Goal: Task Accomplishment & Management: Manage account settings

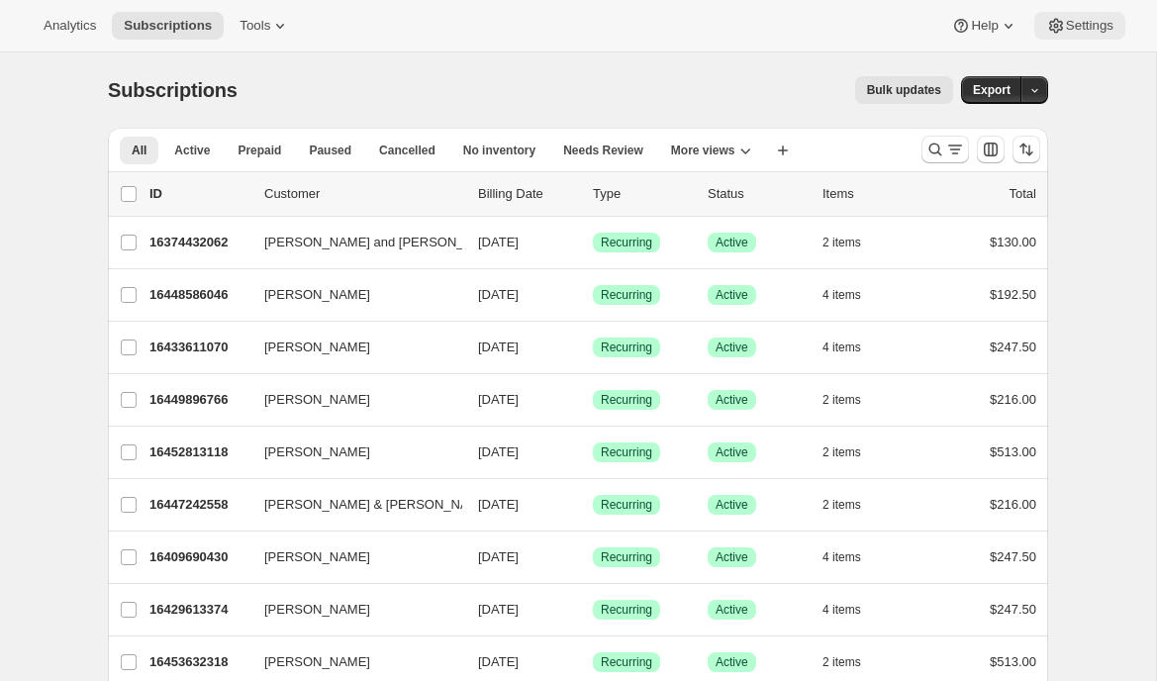
click at [1068, 33] on span "Settings" at bounding box center [1090, 26] width 48 height 16
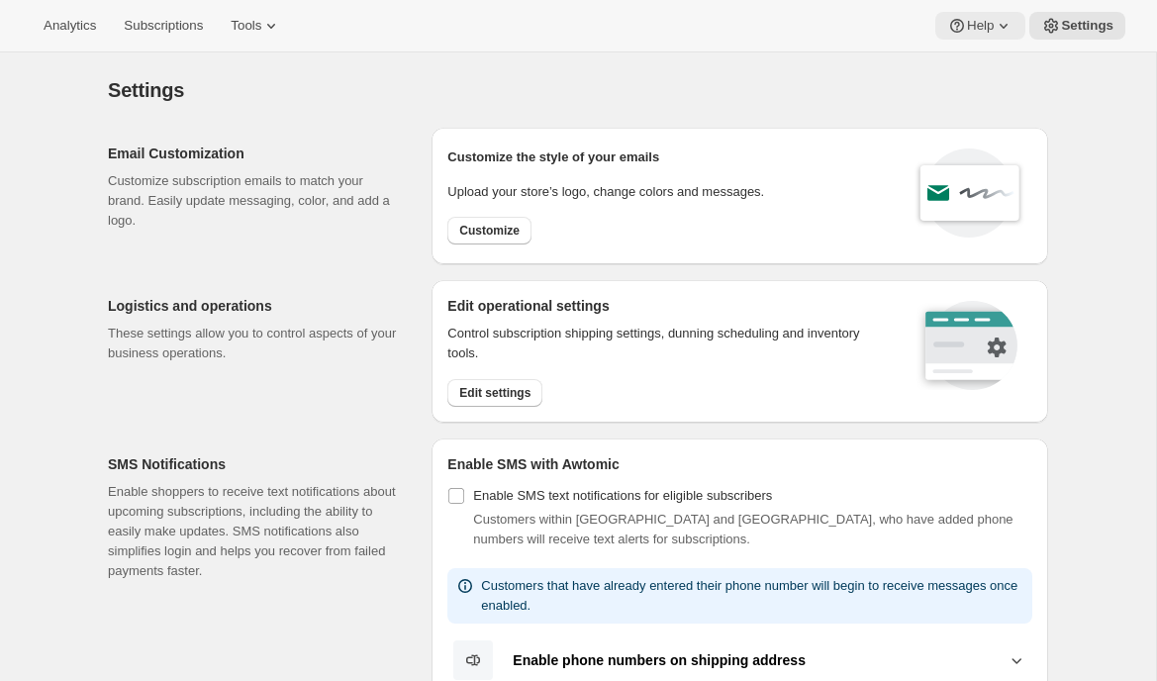
click at [962, 29] on icon at bounding box center [957, 26] width 20 height 20
click at [963, 67] on span "Setup guide" at bounding box center [976, 66] width 68 height 15
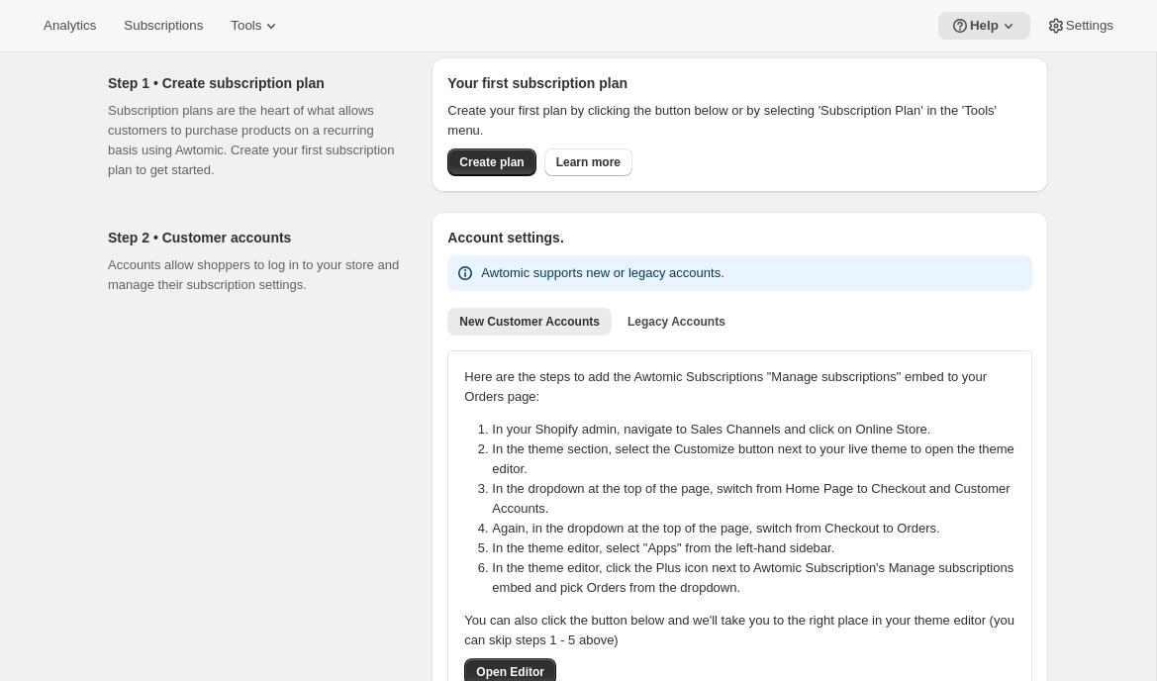
scroll to position [96, 0]
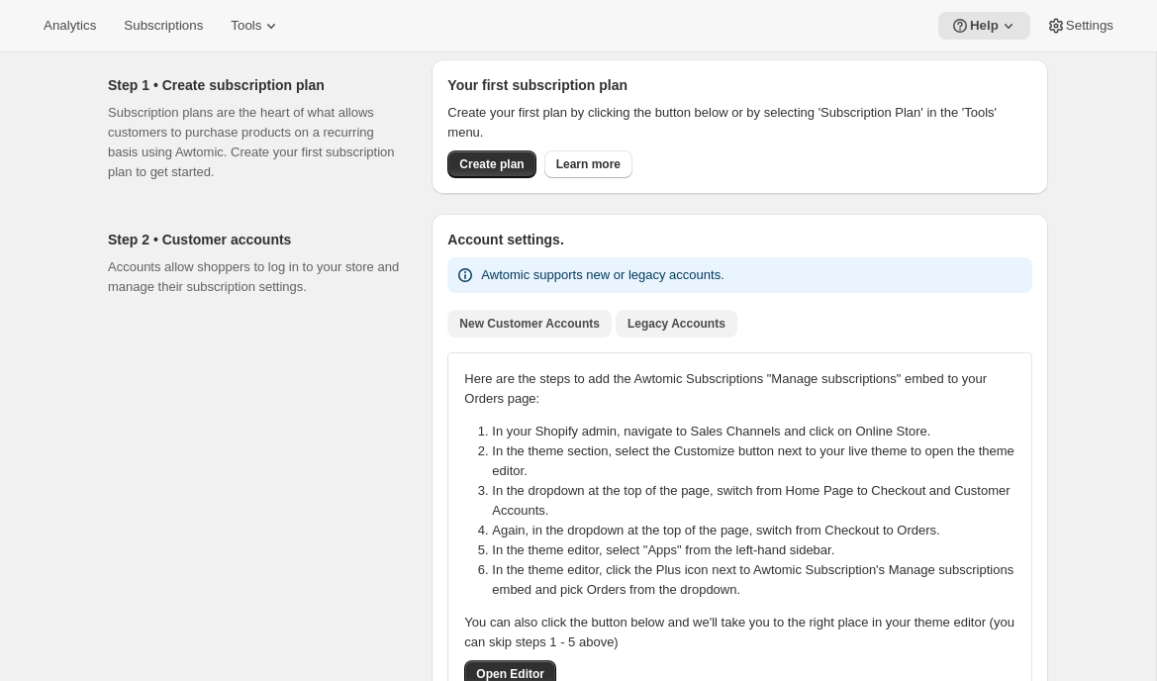
click at [663, 312] on button "Legacy Accounts" at bounding box center [677, 324] width 122 height 28
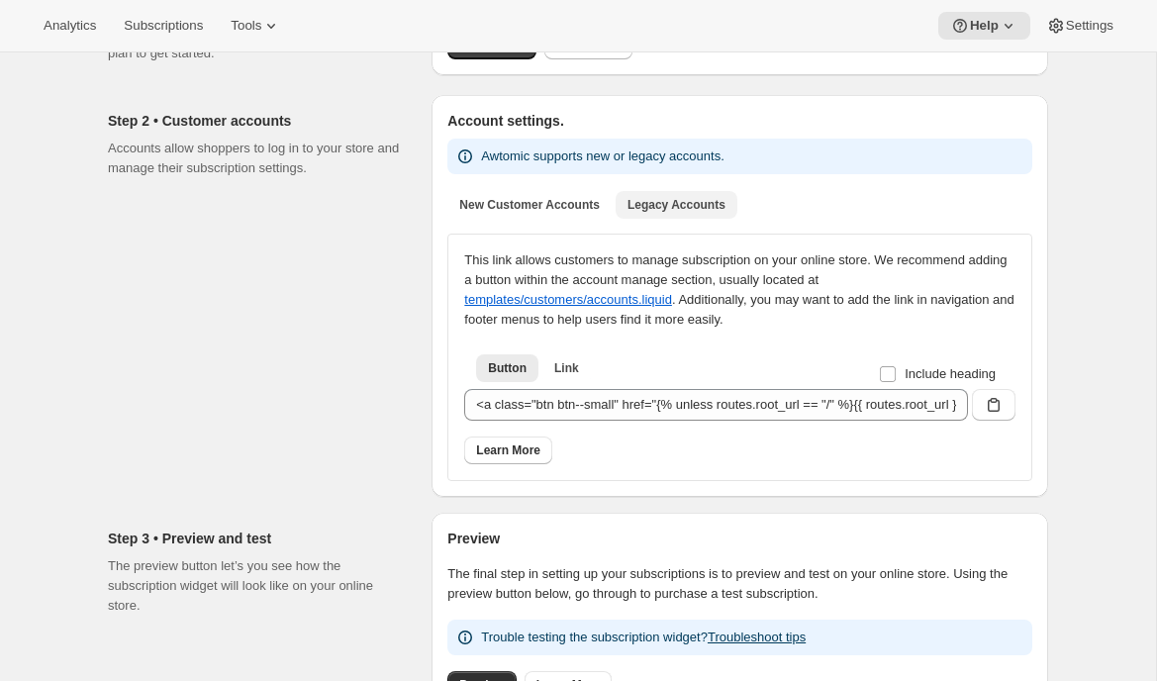
scroll to position [257, 0]
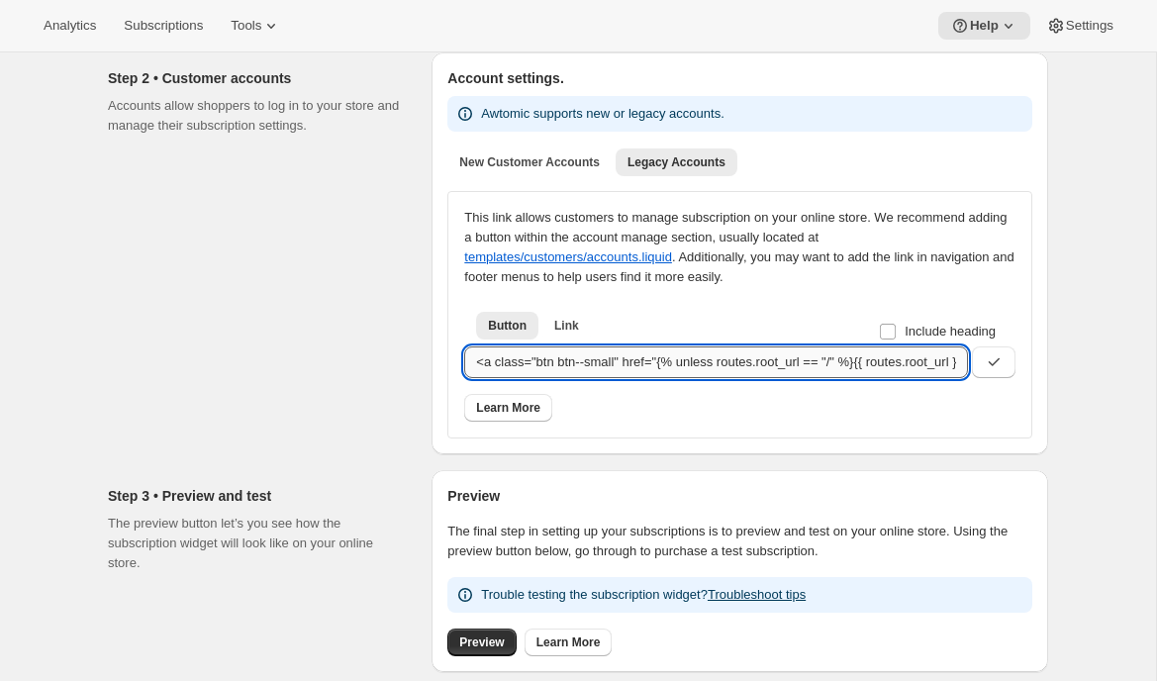
click at [767, 367] on input "<a class="btn btn--small" href="{% unless routes.root_url == "/" %}{{ routes.ro…" at bounding box center [716, 362] width 504 height 32
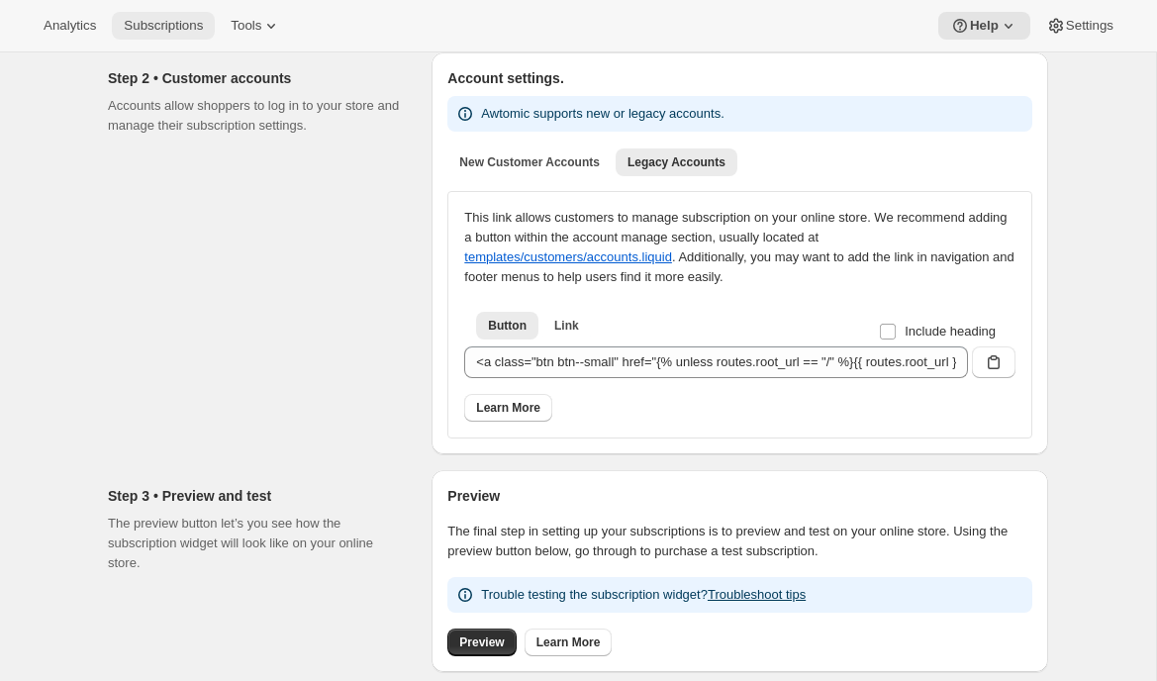
click at [173, 37] on button "Subscriptions" at bounding box center [163, 26] width 103 height 28
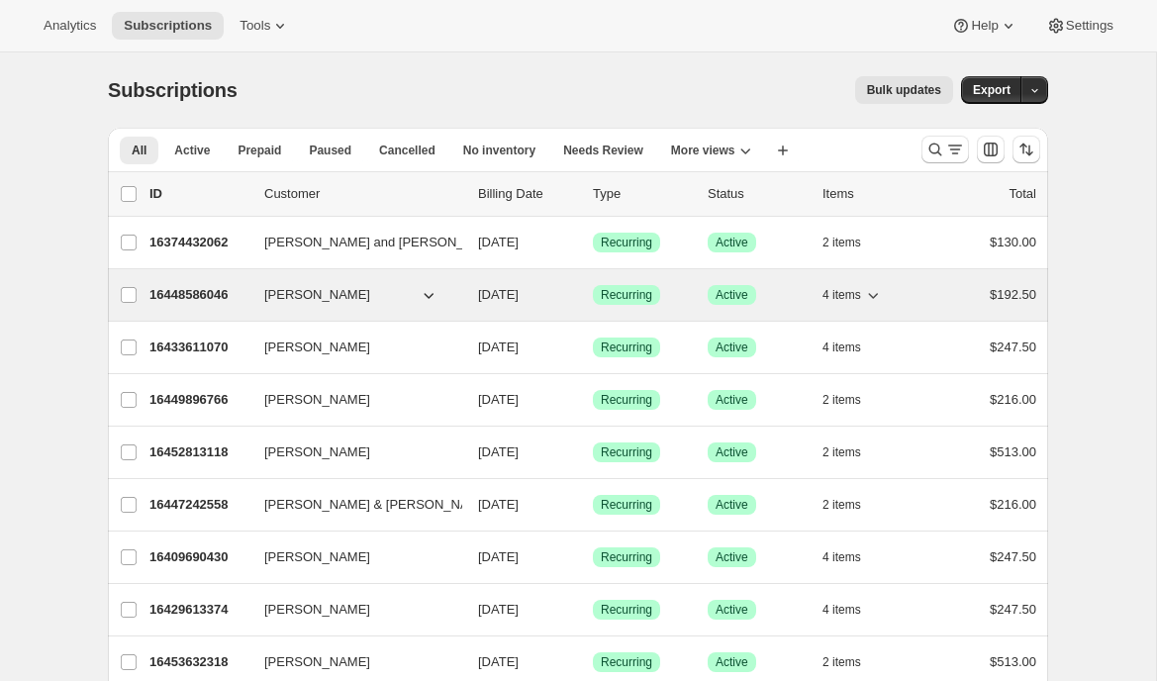
click at [190, 285] on p "16448586046" at bounding box center [198, 295] width 99 height 20
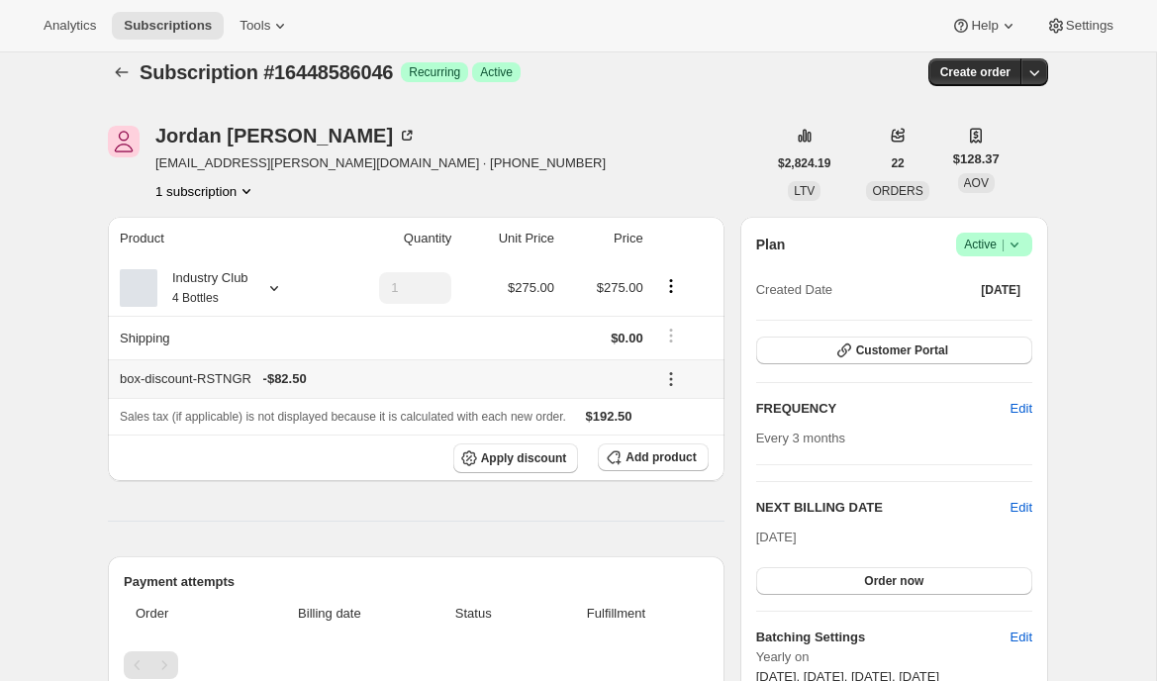
scroll to position [19, 0]
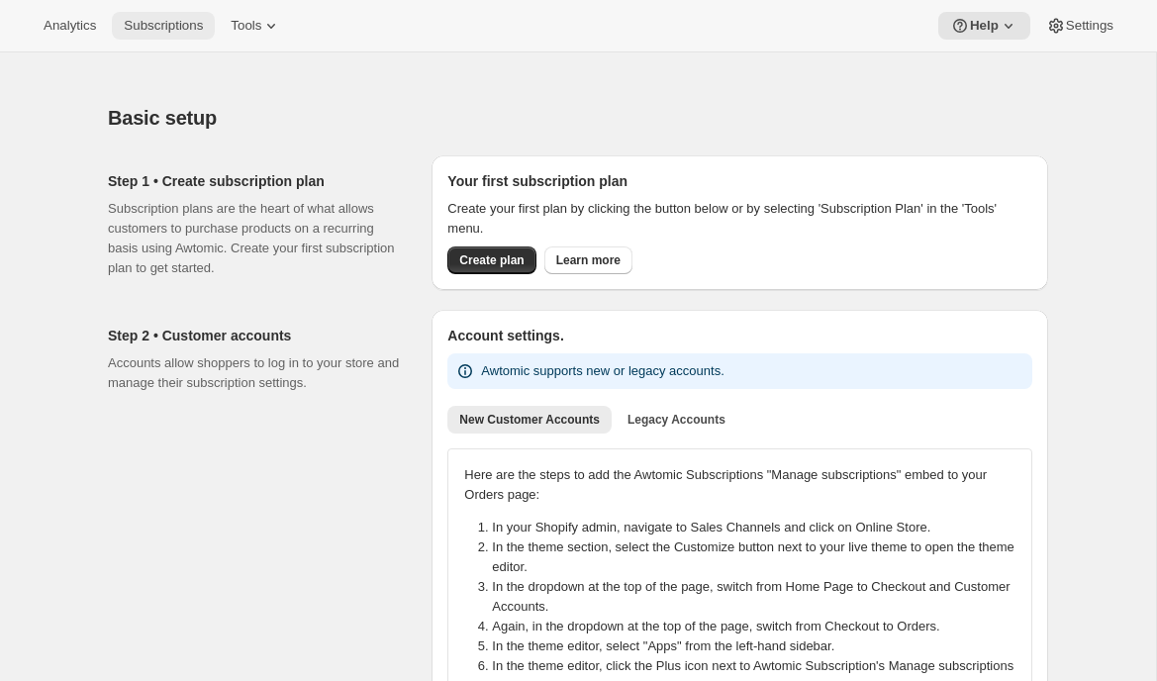
click at [183, 20] on span "Subscriptions" at bounding box center [163, 26] width 79 height 16
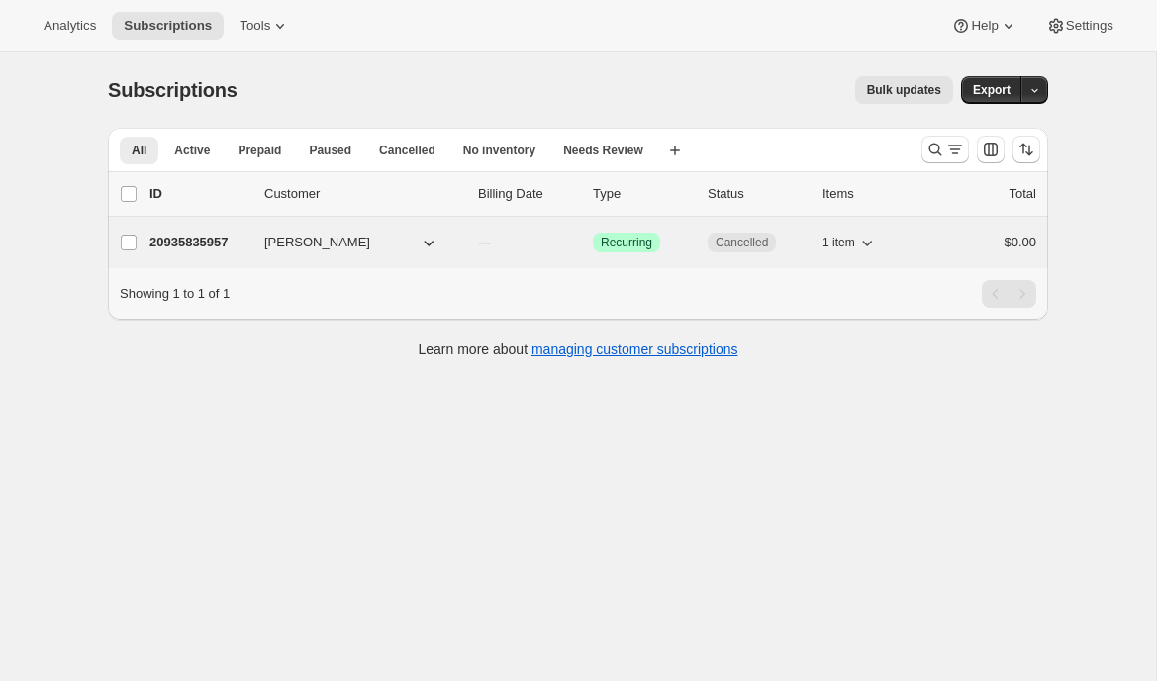
click at [206, 243] on p "20935835957" at bounding box center [198, 243] width 99 height 20
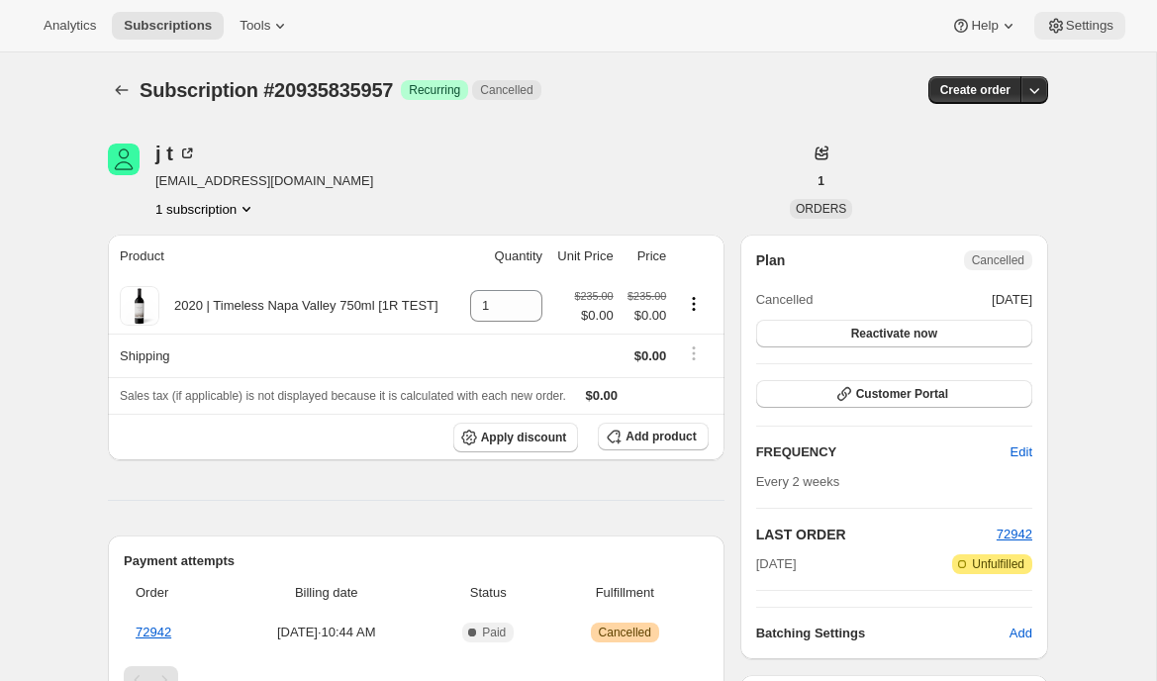
click at [1091, 22] on span "Settings" at bounding box center [1090, 26] width 48 height 16
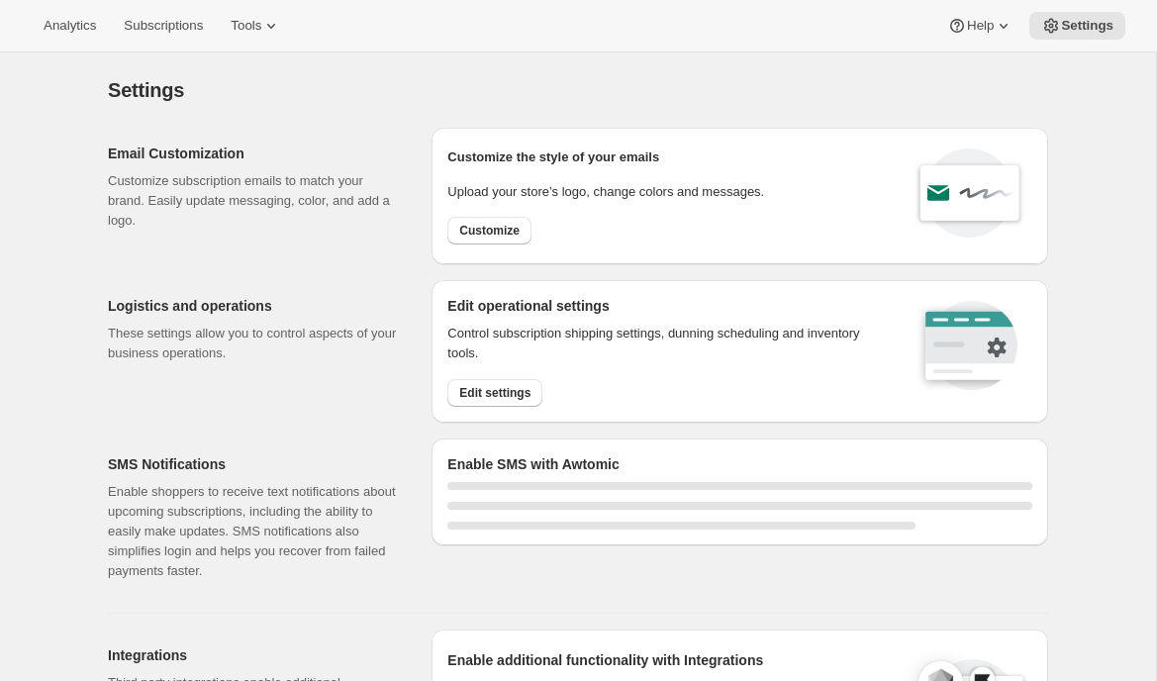
select select "22:00"
select select "09:00"
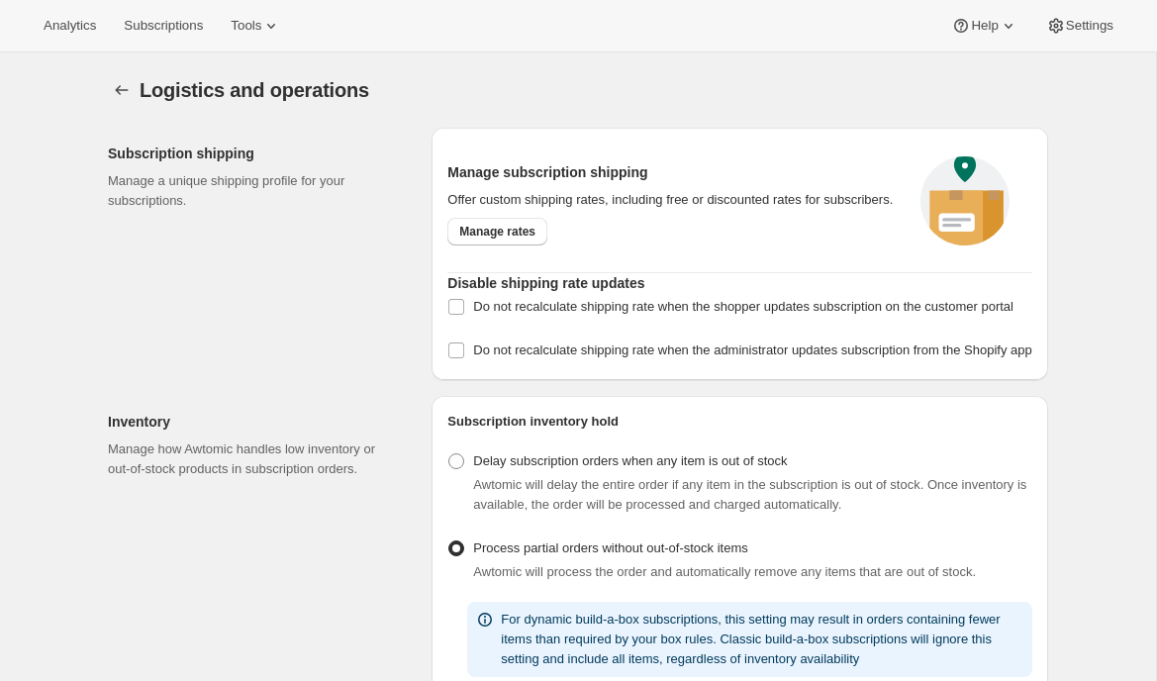
select select "DAY"
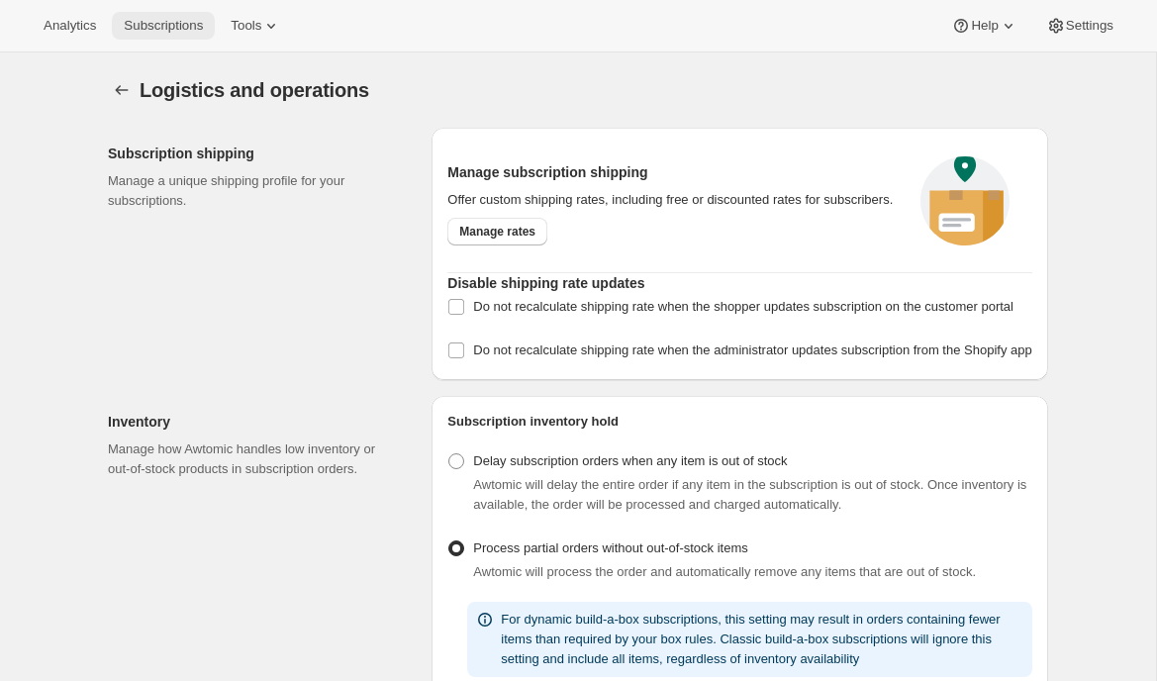
click at [145, 34] on button "Subscriptions" at bounding box center [163, 26] width 103 height 28
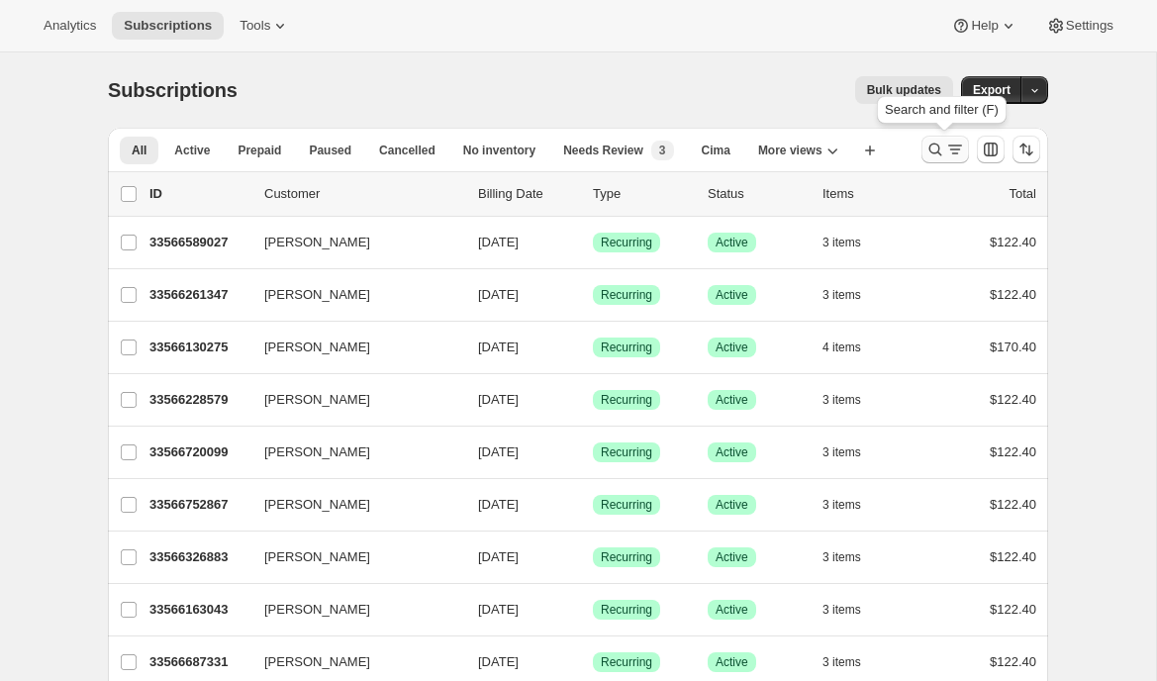
click at [922, 153] on button "Search and filter results" at bounding box center [946, 150] width 48 height 28
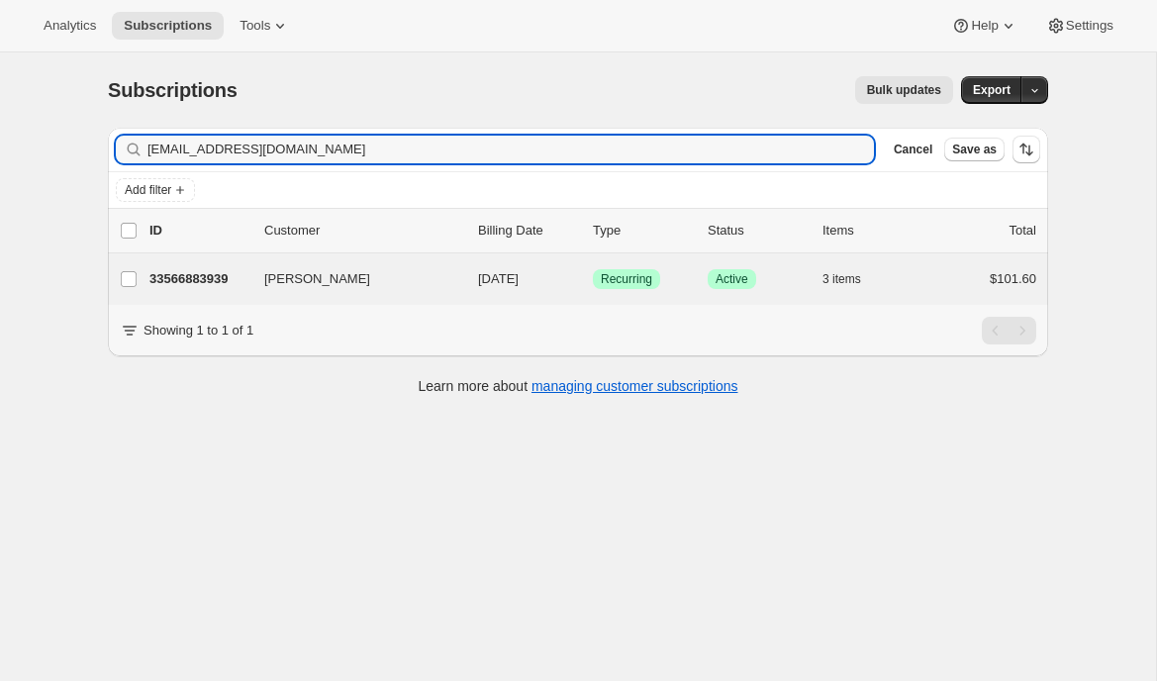
type input "janiceb78@yahoo.com"
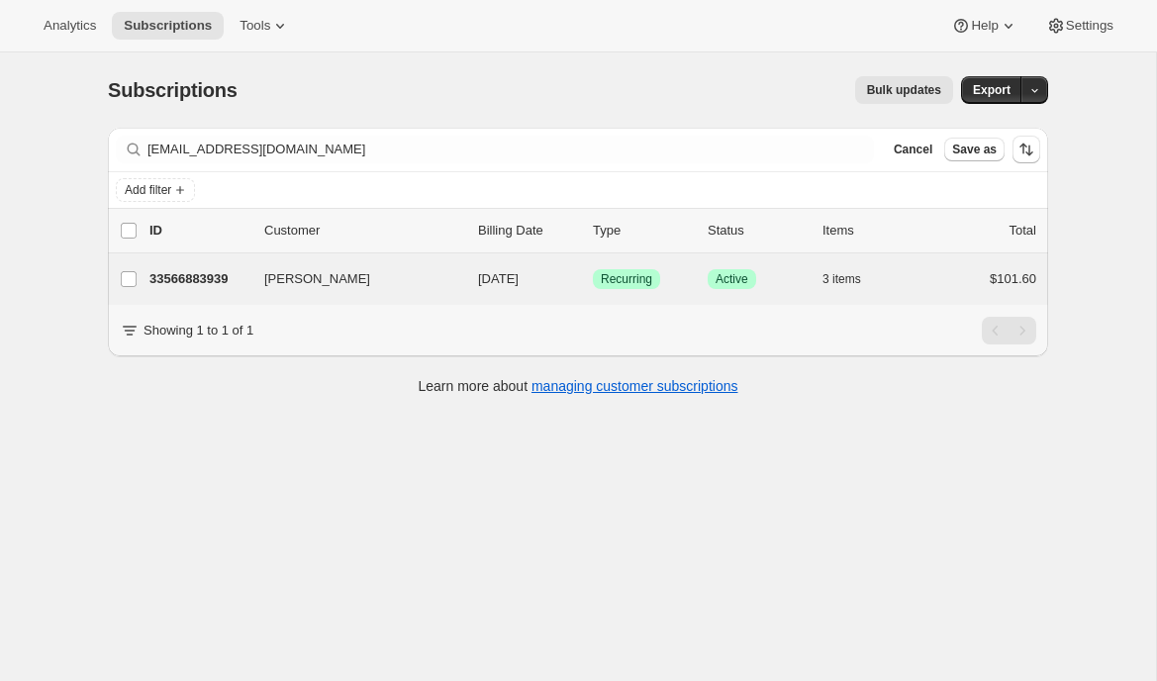
click at [167, 258] on div "Janice Gines 33566883939 Janice Gines 12/08/2025 Success Recurring Success Acti…" at bounding box center [578, 278] width 940 height 51
click at [175, 269] on p "33566883939" at bounding box center [198, 279] width 99 height 20
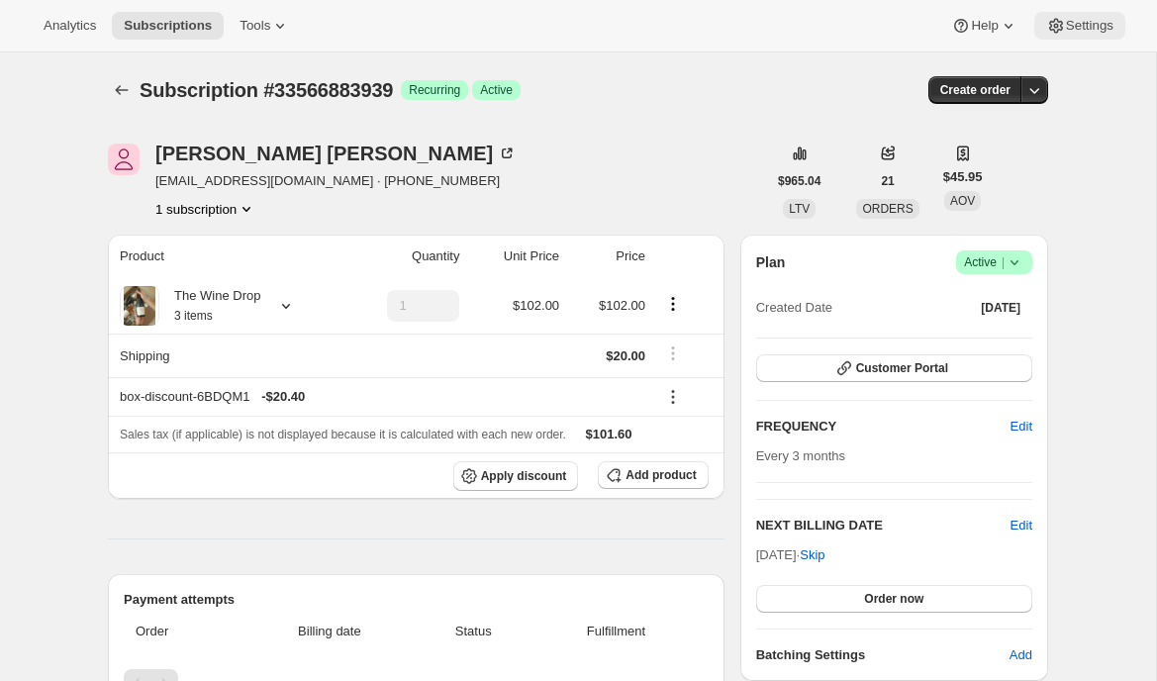
click at [1096, 27] on span "Settings" at bounding box center [1090, 26] width 48 height 16
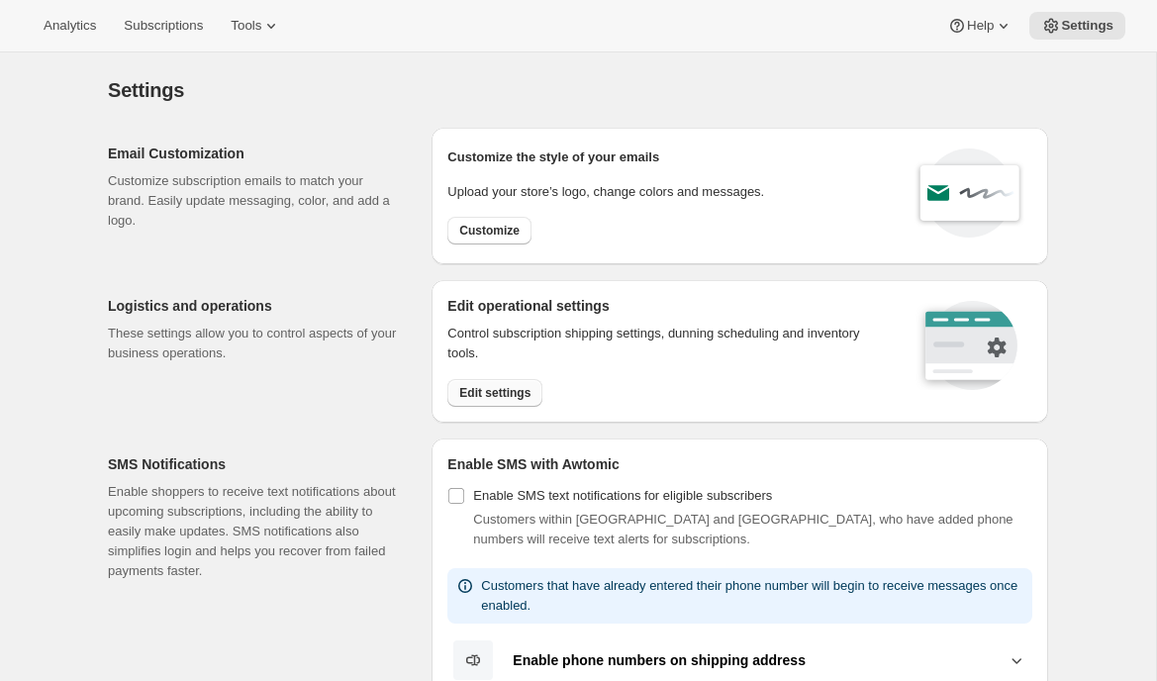
click at [491, 393] on span "Edit settings" at bounding box center [494, 393] width 71 height 16
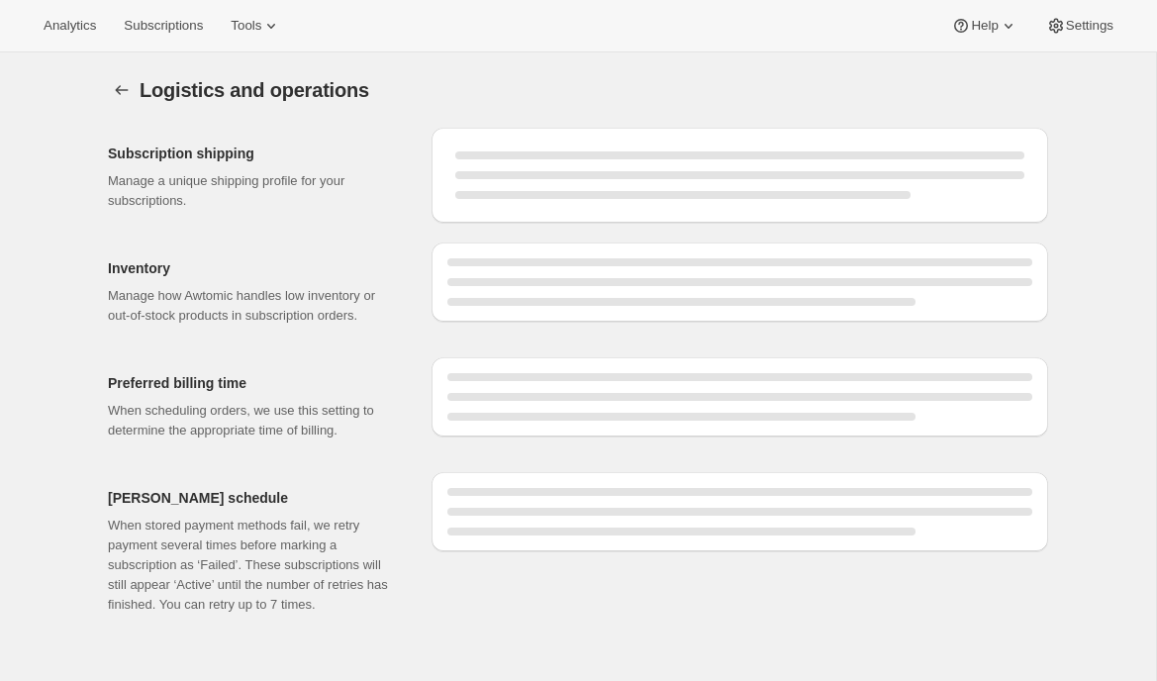
select select "DAY"
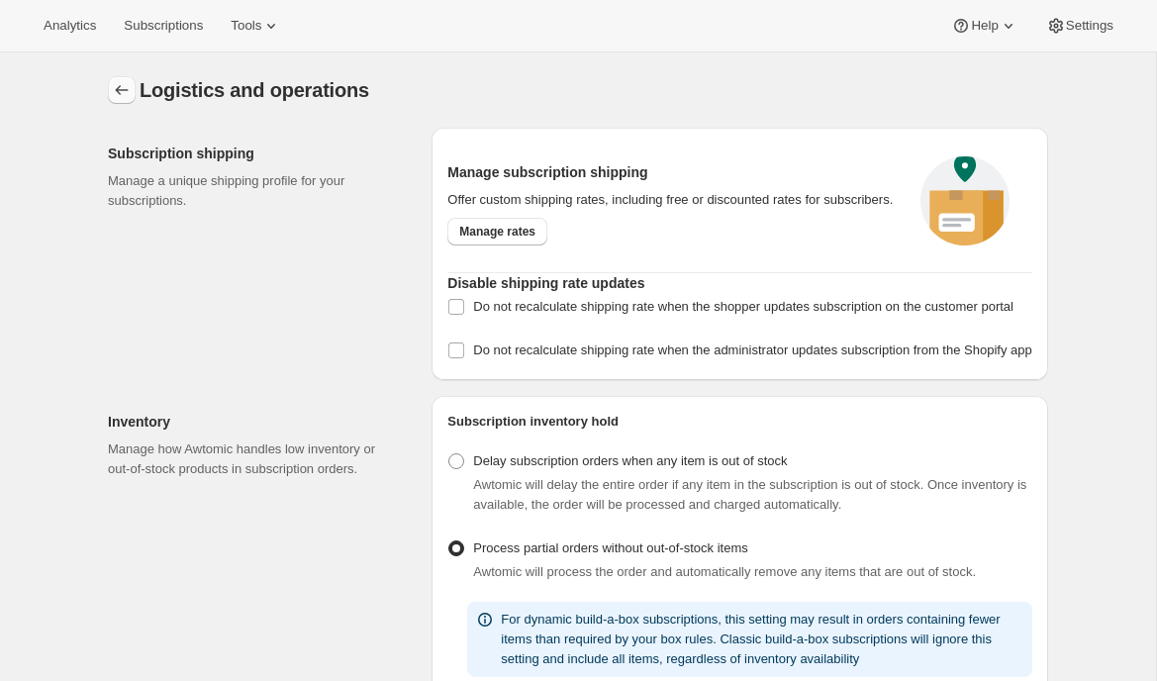
click at [109, 90] on button "Settings" at bounding box center [122, 90] width 28 height 28
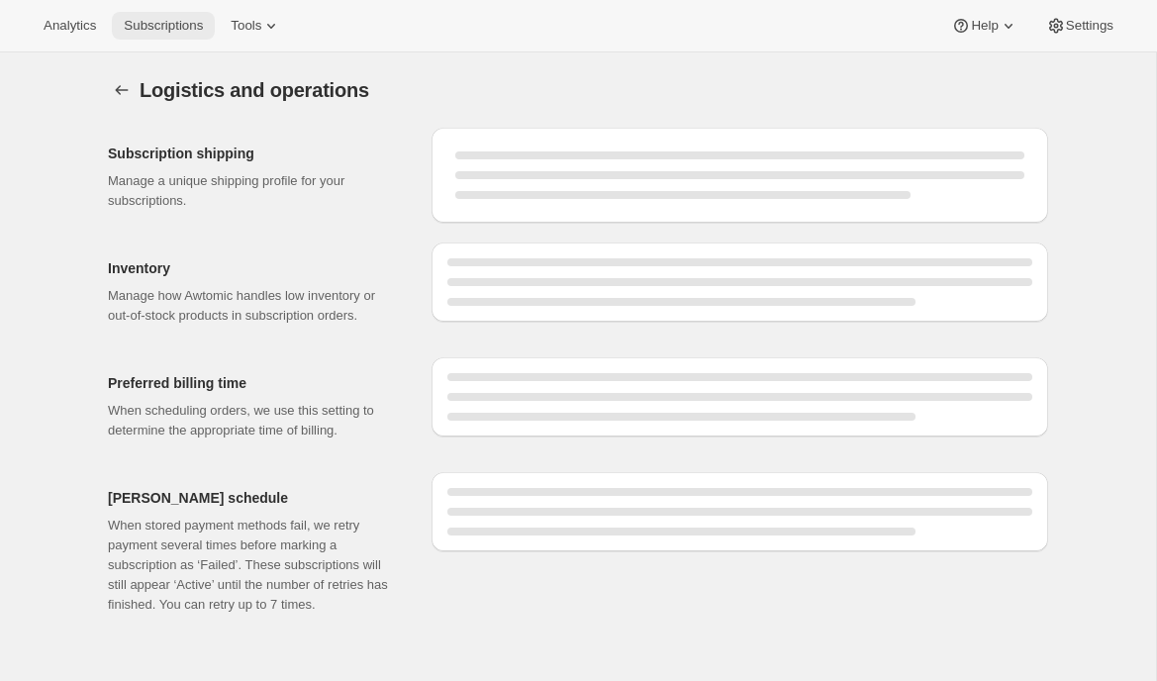
select select "DAY"
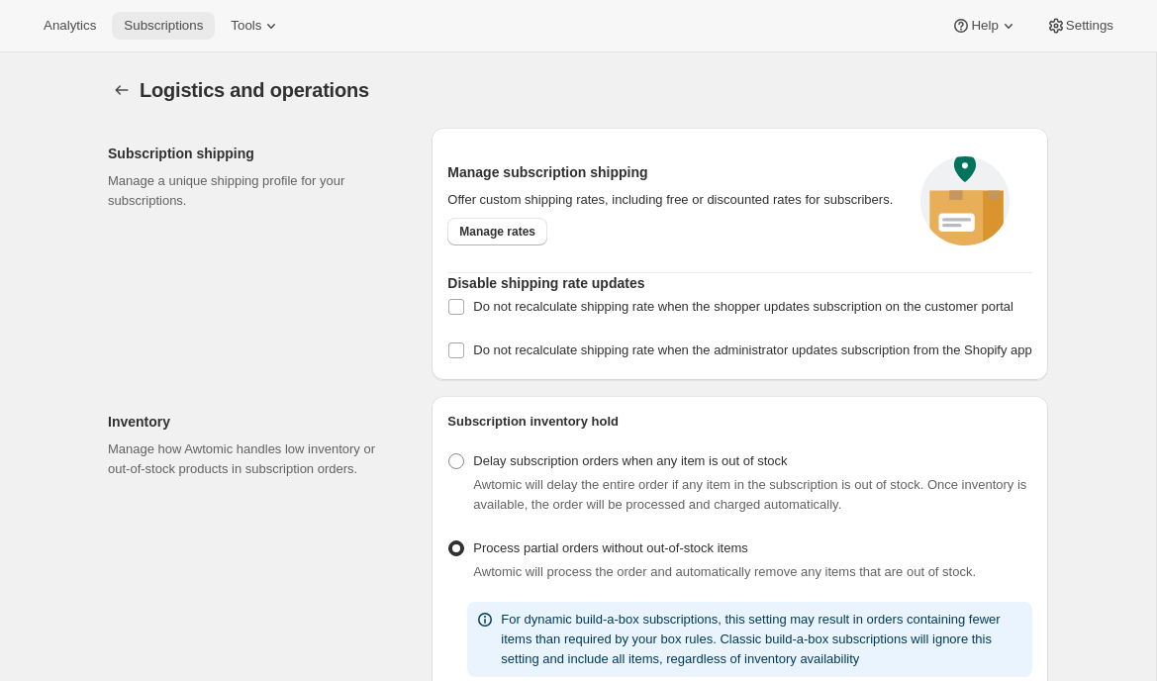
click at [174, 13] on button "Subscriptions" at bounding box center [163, 26] width 103 height 28
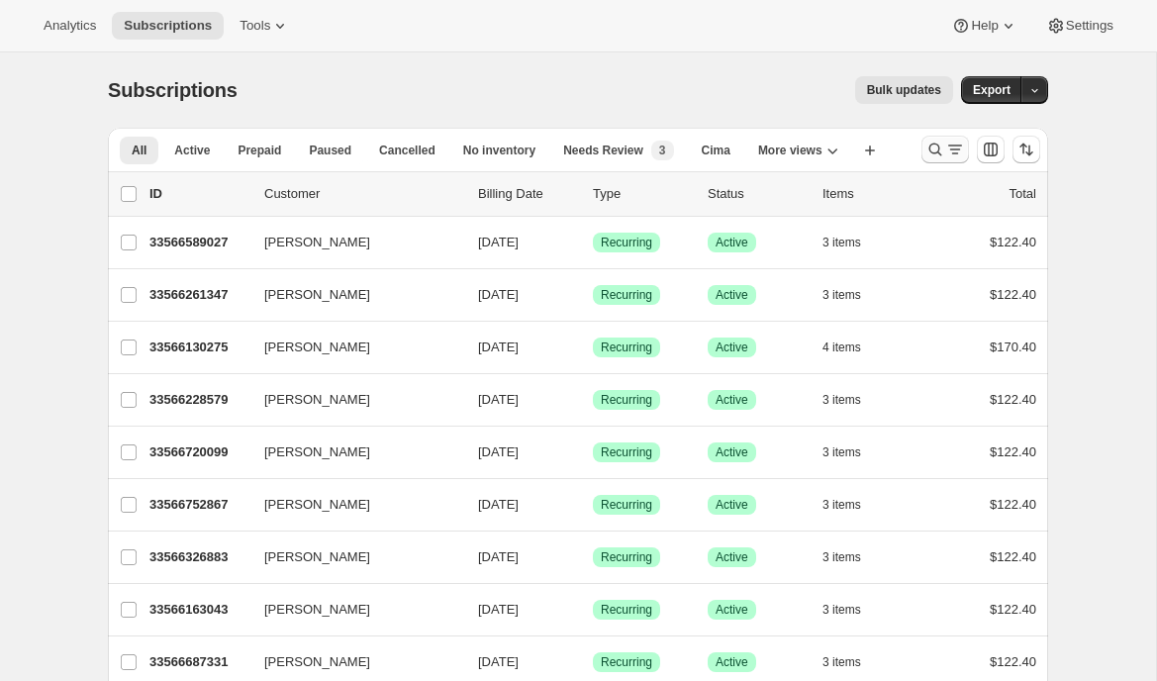
click at [937, 144] on icon "Search and filter results" at bounding box center [935, 150] width 20 height 20
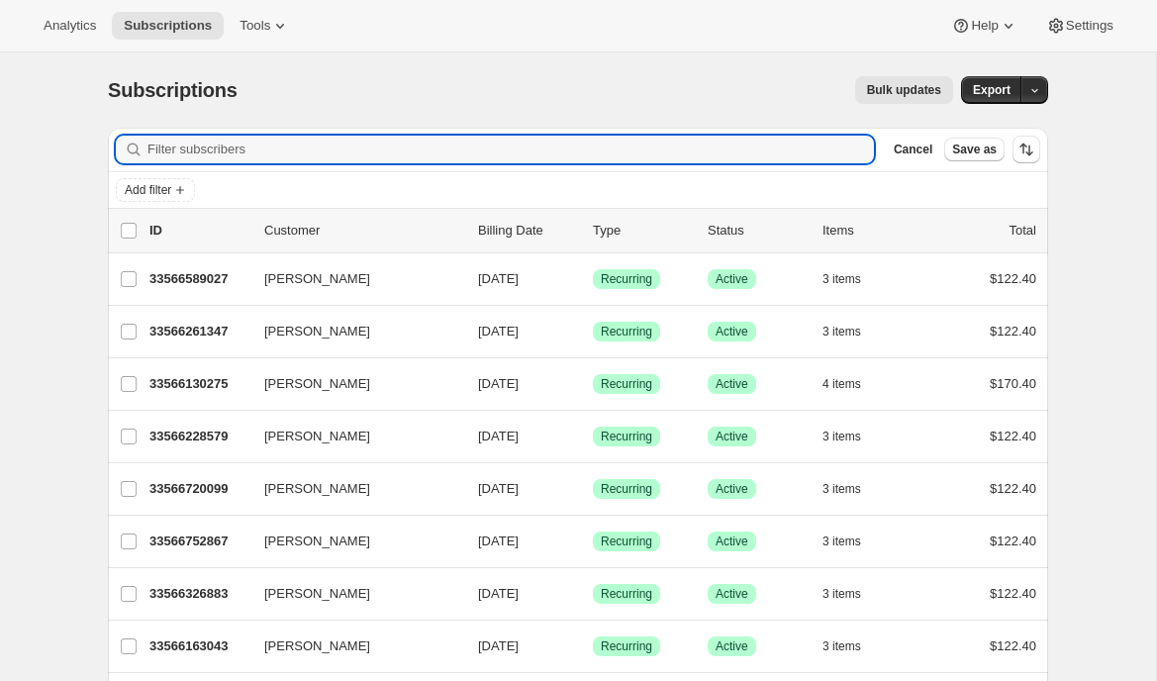
paste input "[EMAIL_ADDRESS][DOMAIN_NAME]"
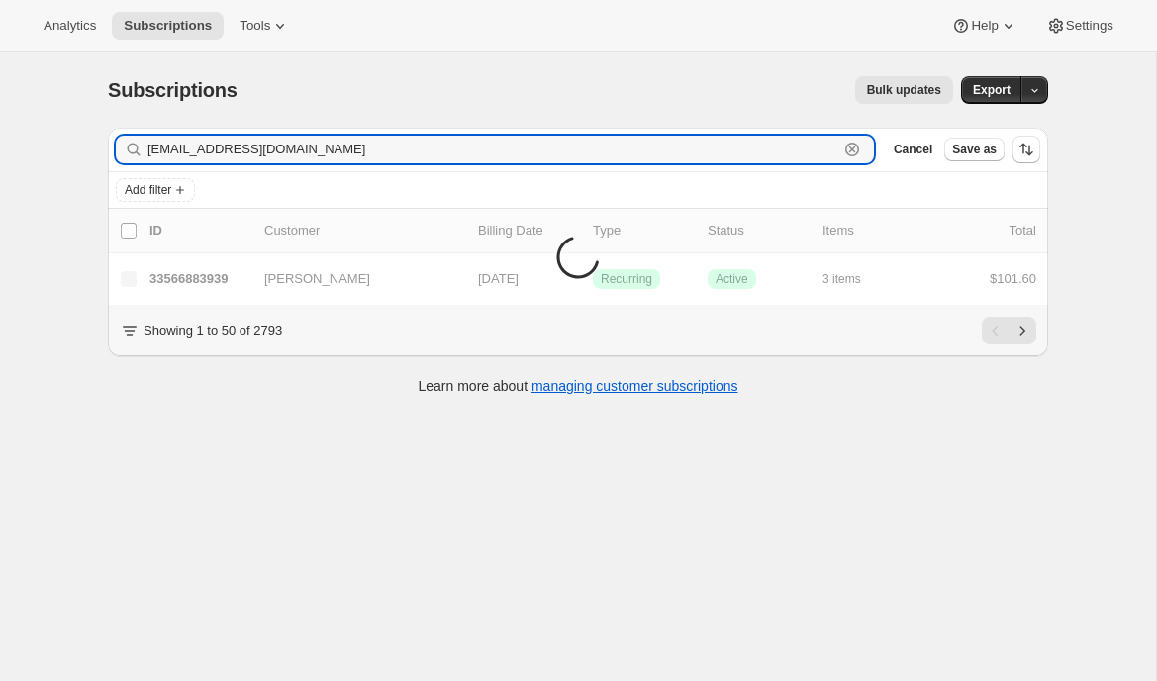
type input "[EMAIL_ADDRESS][DOMAIN_NAME]"
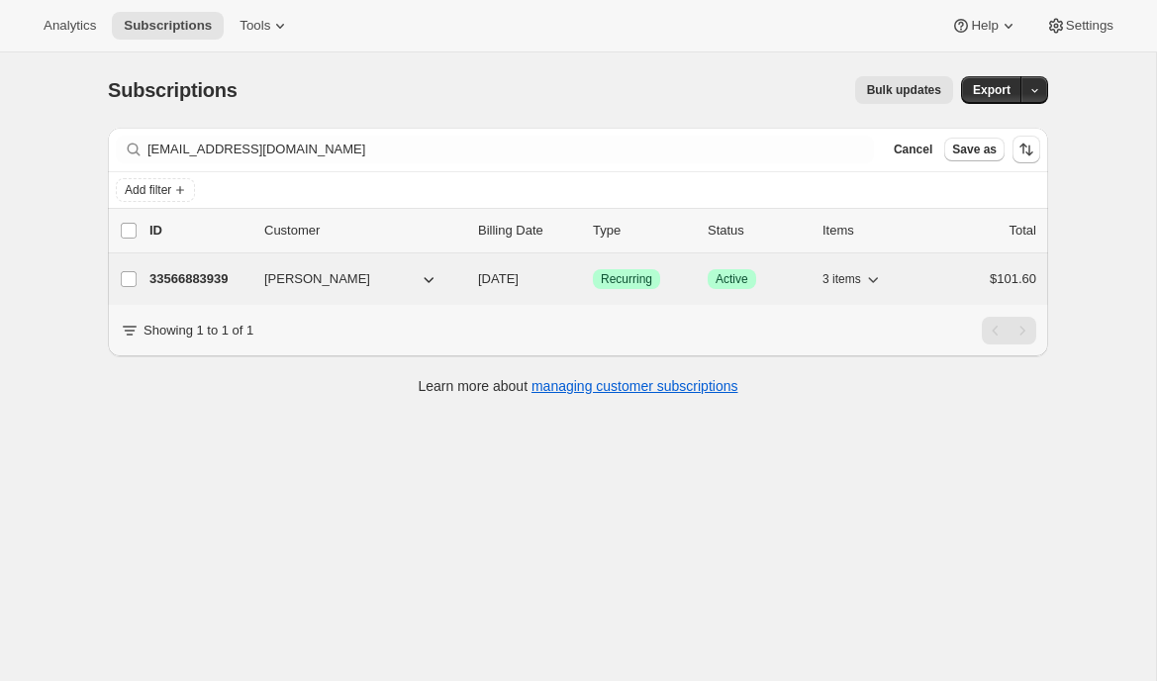
click at [186, 279] on p "33566883939" at bounding box center [198, 279] width 99 height 20
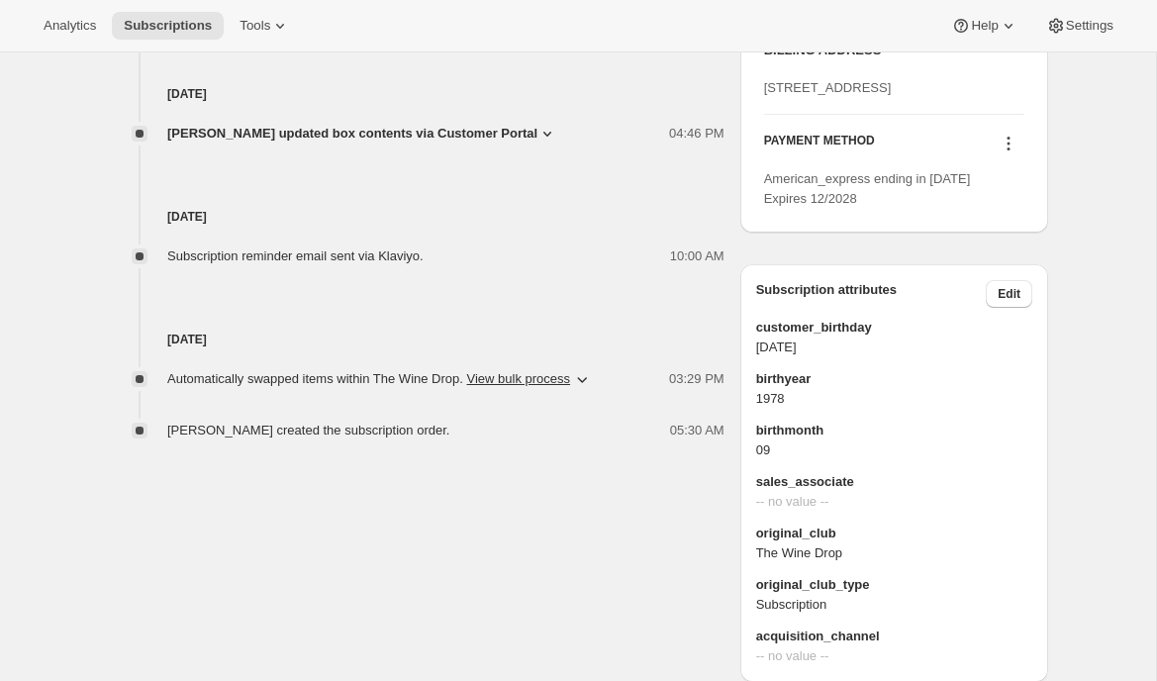
scroll to position [888, 0]
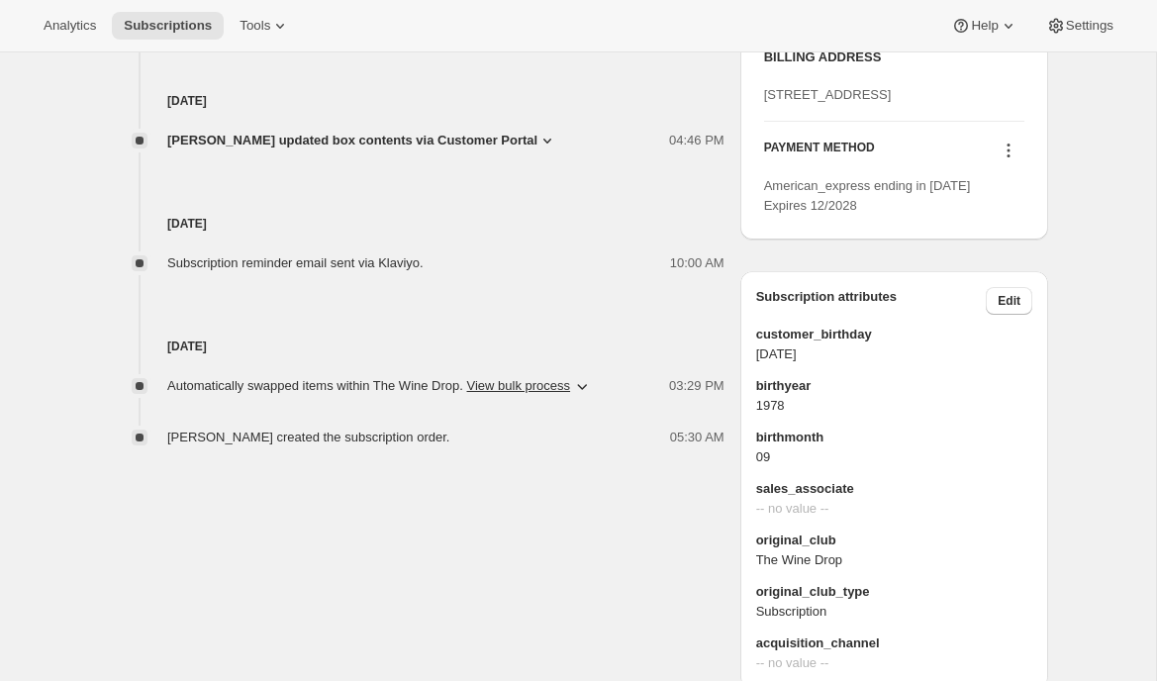
click at [592, 379] on icon "button" at bounding box center [582, 386] width 20 height 20
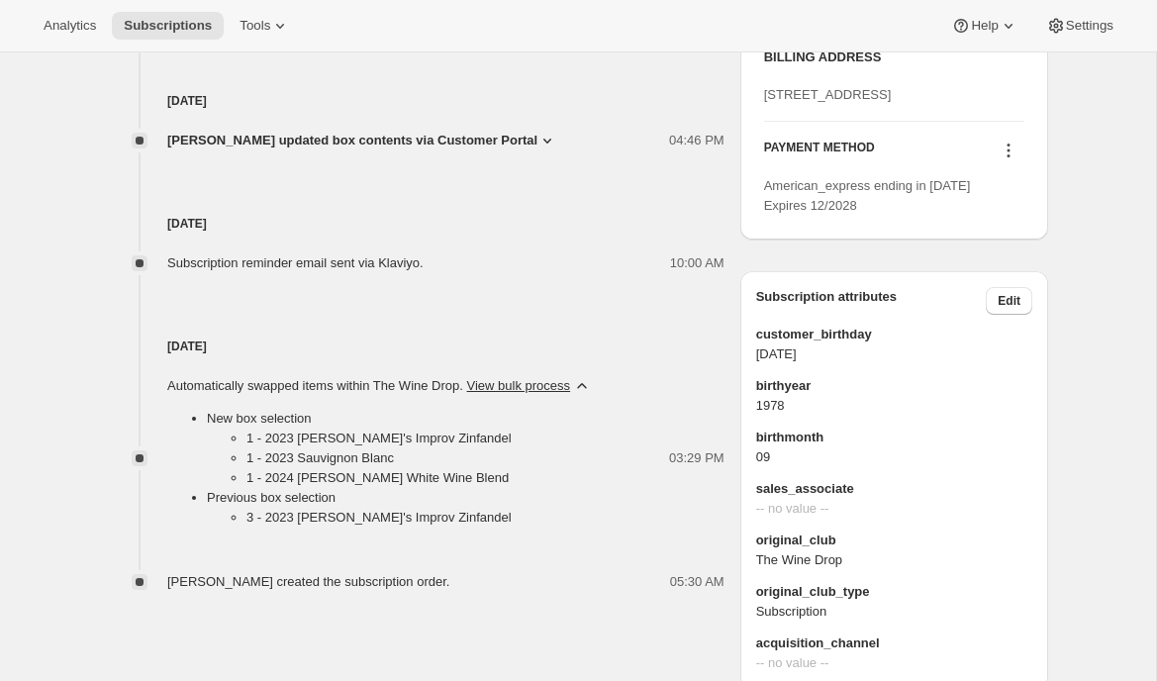
click at [592, 379] on icon "button" at bounding box center [582, 386] width 20 height 20
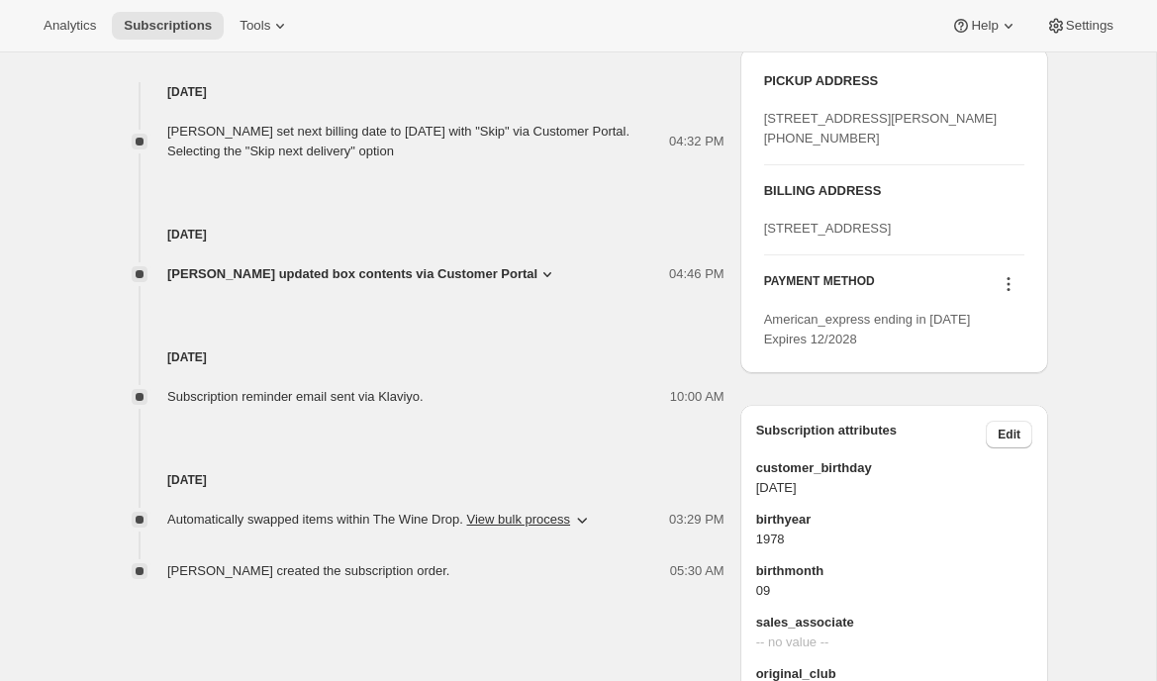
scroll to position [595, 0]
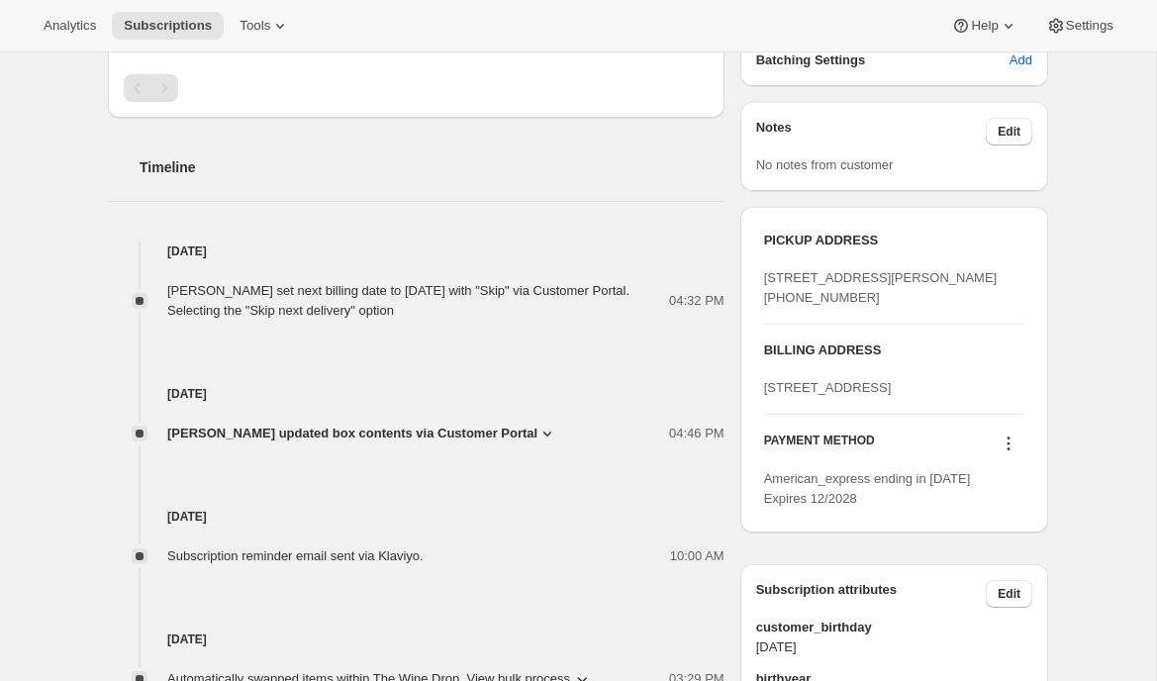
click at [516, 435] on span "Janice Gines updated box contents via Customer Portal" at bounding box center [352, 434] width 370 height 20
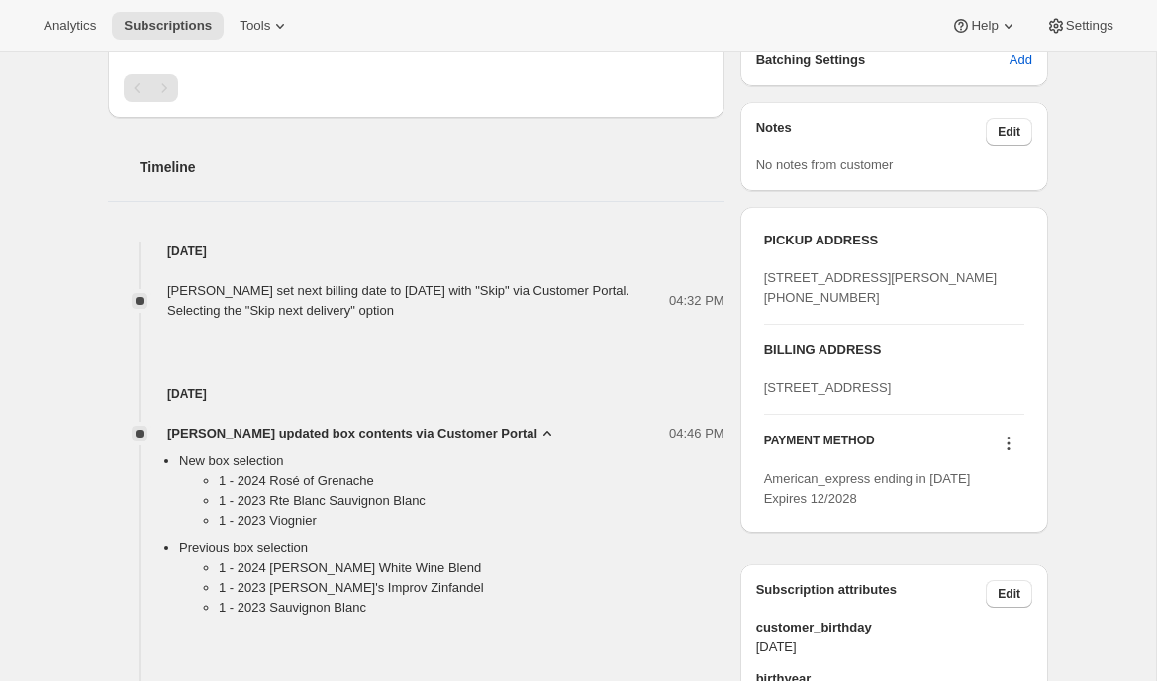
click at [585, 380] on div "Sep 3, 2025 Janice Gines updated box contents via Customer Portal 04:46 PM New …" at bounding box center [416, 473] width 617 height 305
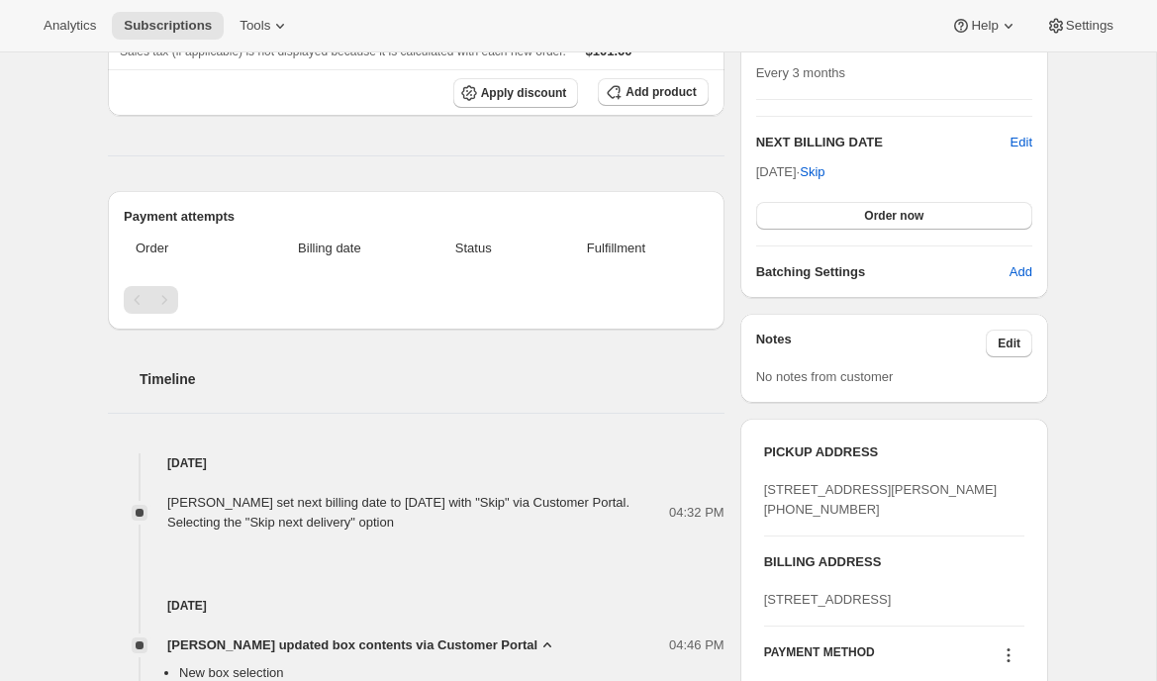
scroll to position [376, 0]
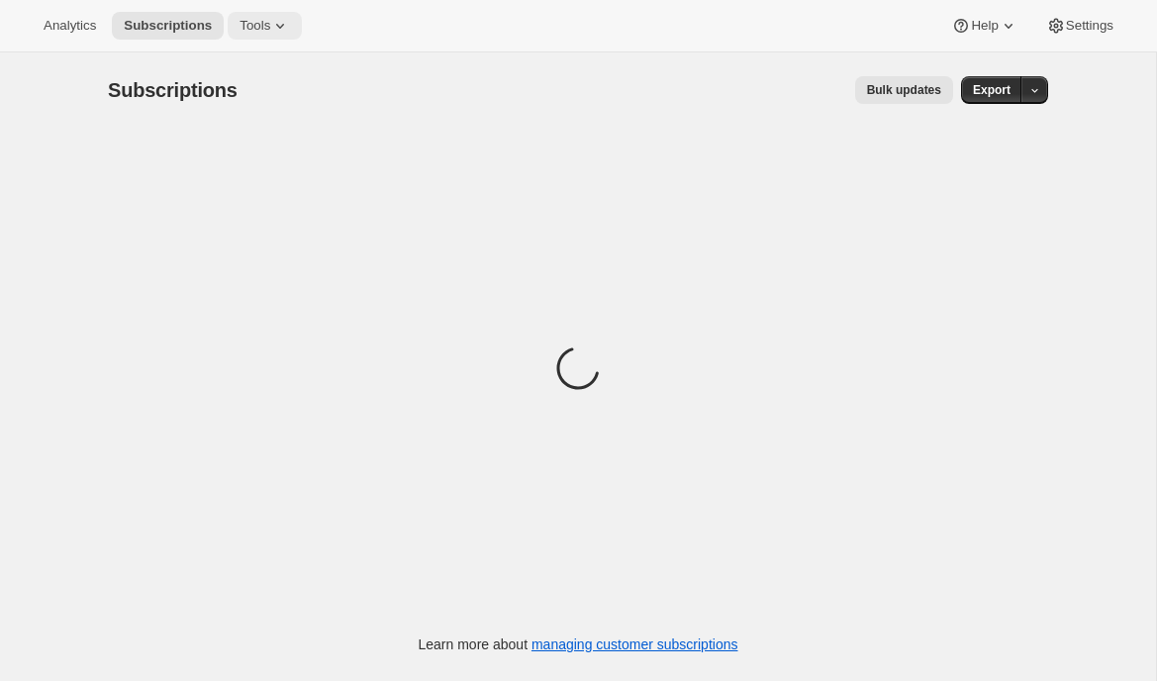
click at [267, 28] on span "Tools" at bounding box center [255, 26] width 31 height 16
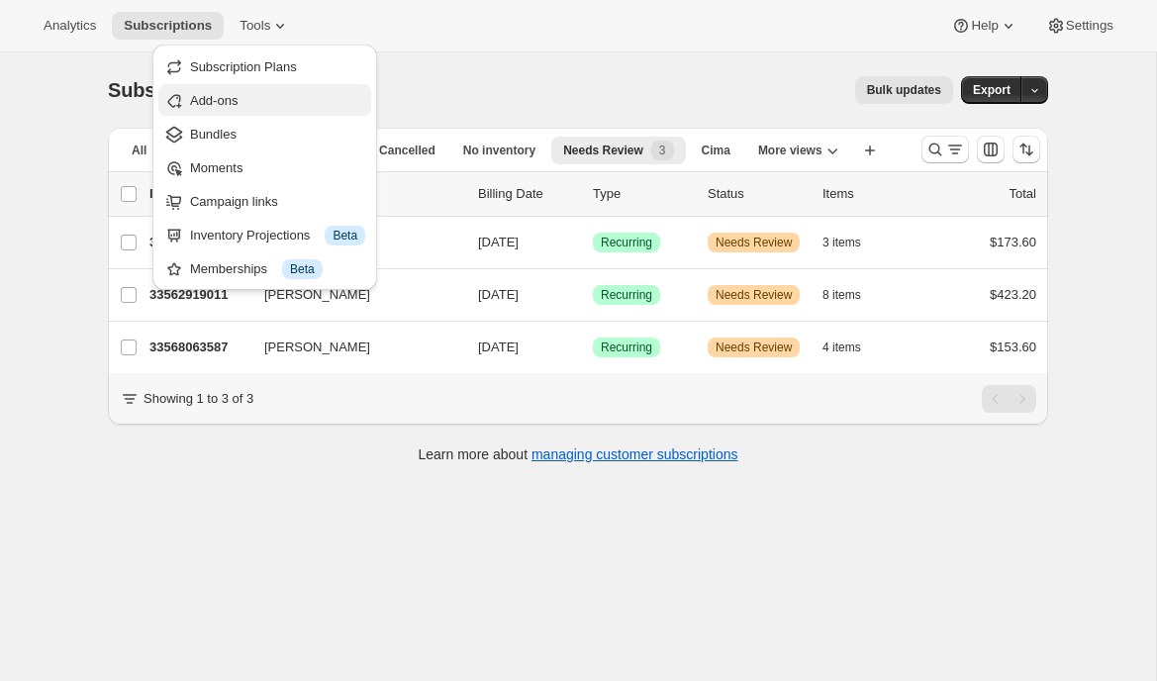
click at [267, 91] on span "Add-ons" at bounding box center [277, 101] width 175 height 20
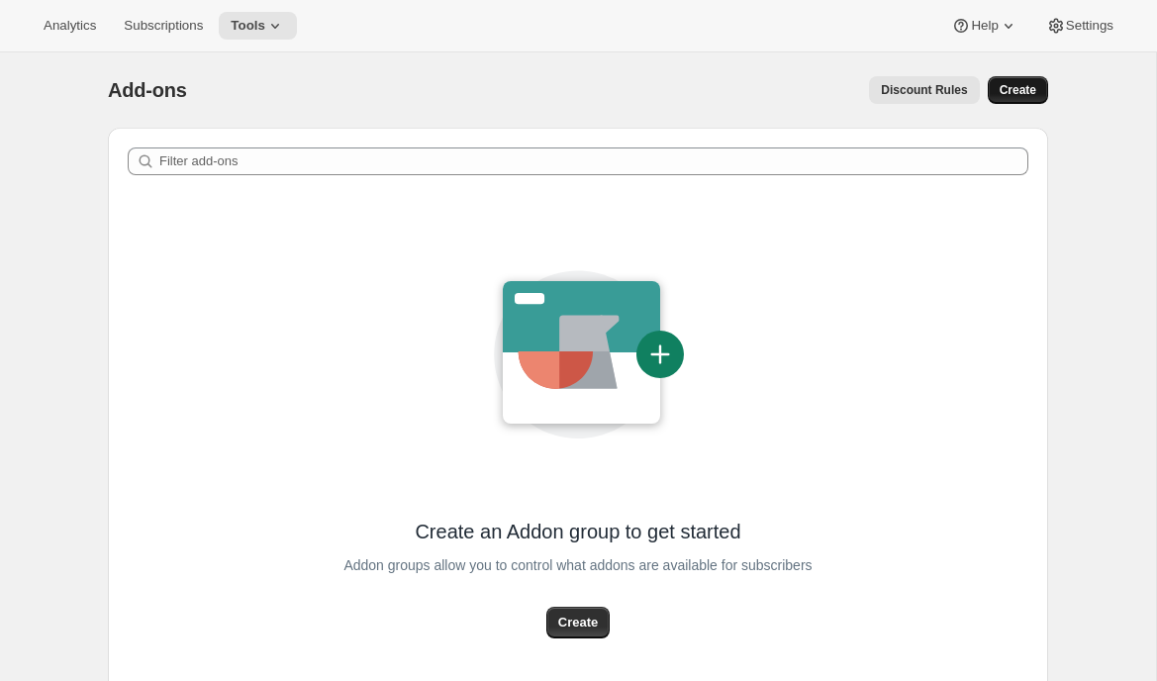
click at [1031, 89] on span "Create" at bounding box center [1018, 90] width 37 height 16
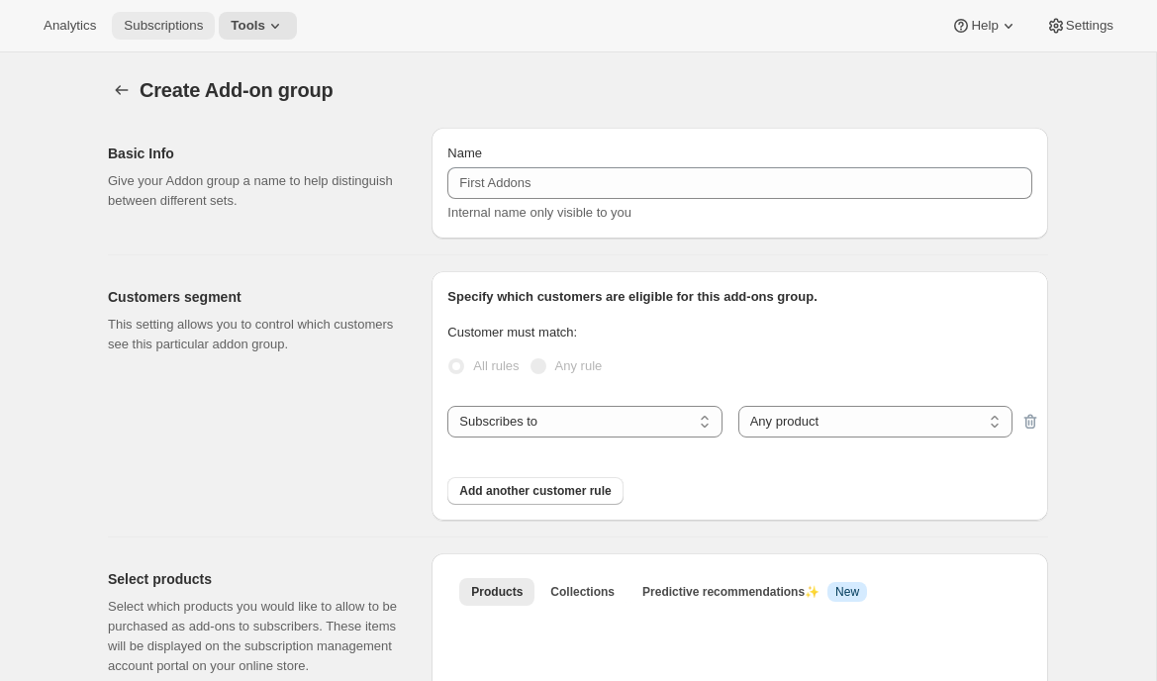
click at [156, 32] on span "Subscriptions" at bounding box center [163, 26] width 79 height 16
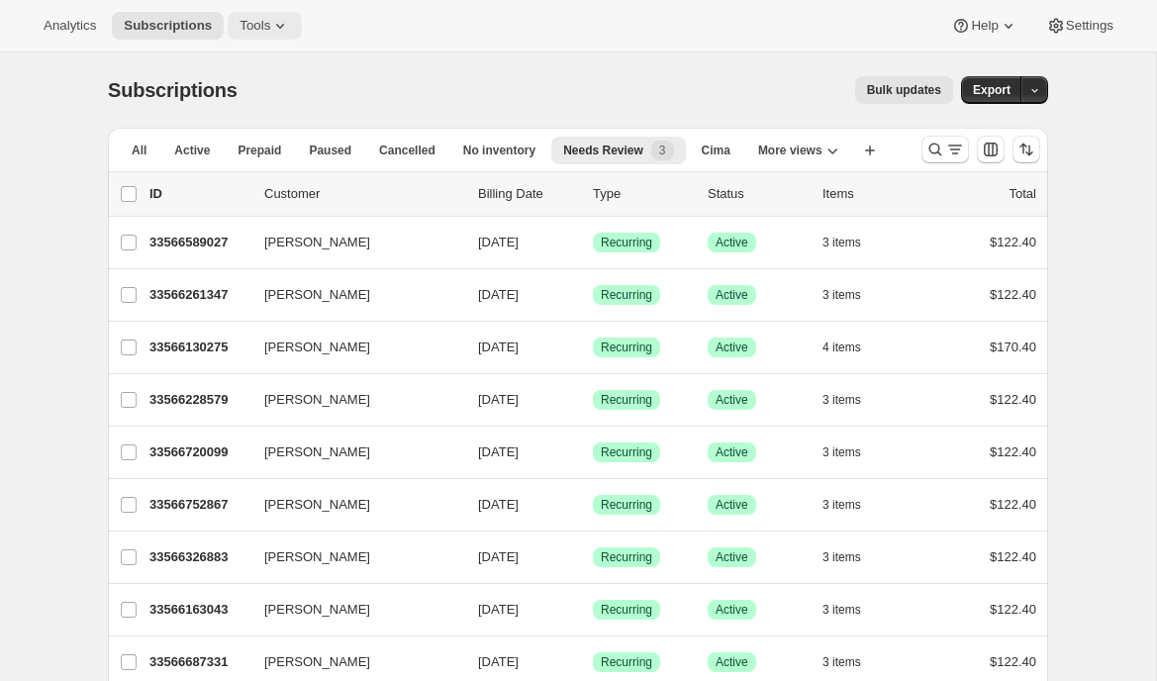
click at [278, 17] on icon at bounding box center [280, 26] width 20 height 20
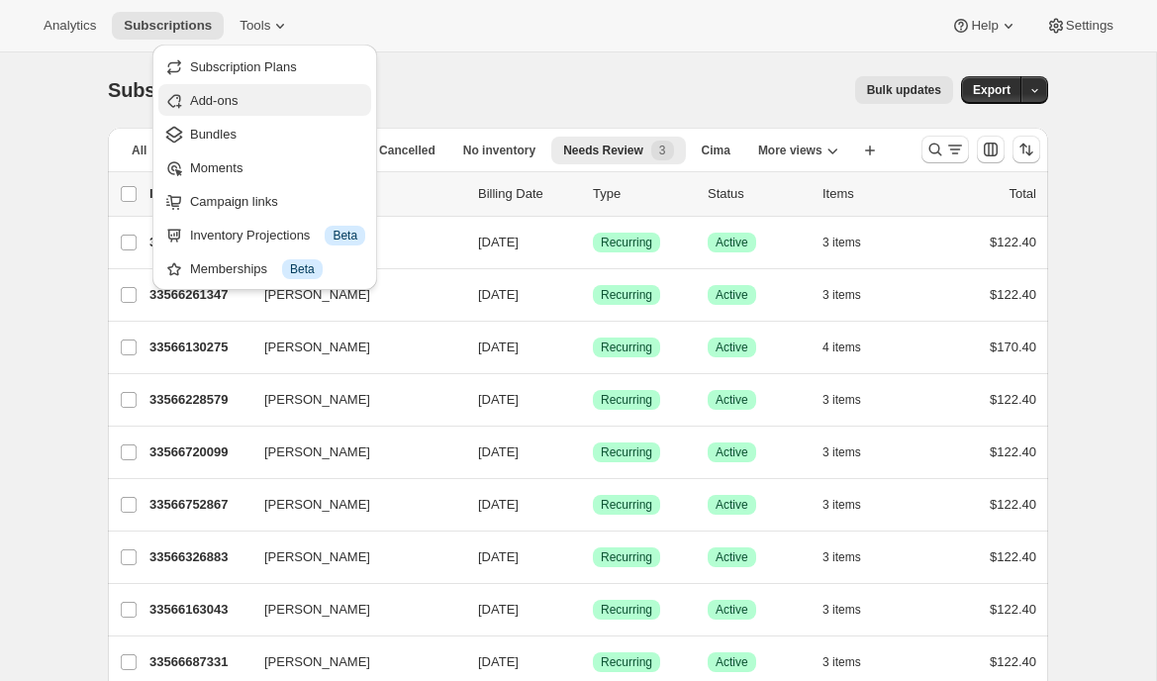
click at [232, 105] on span "Add-ons" at bounding box center [214, 100] width 48 height 15
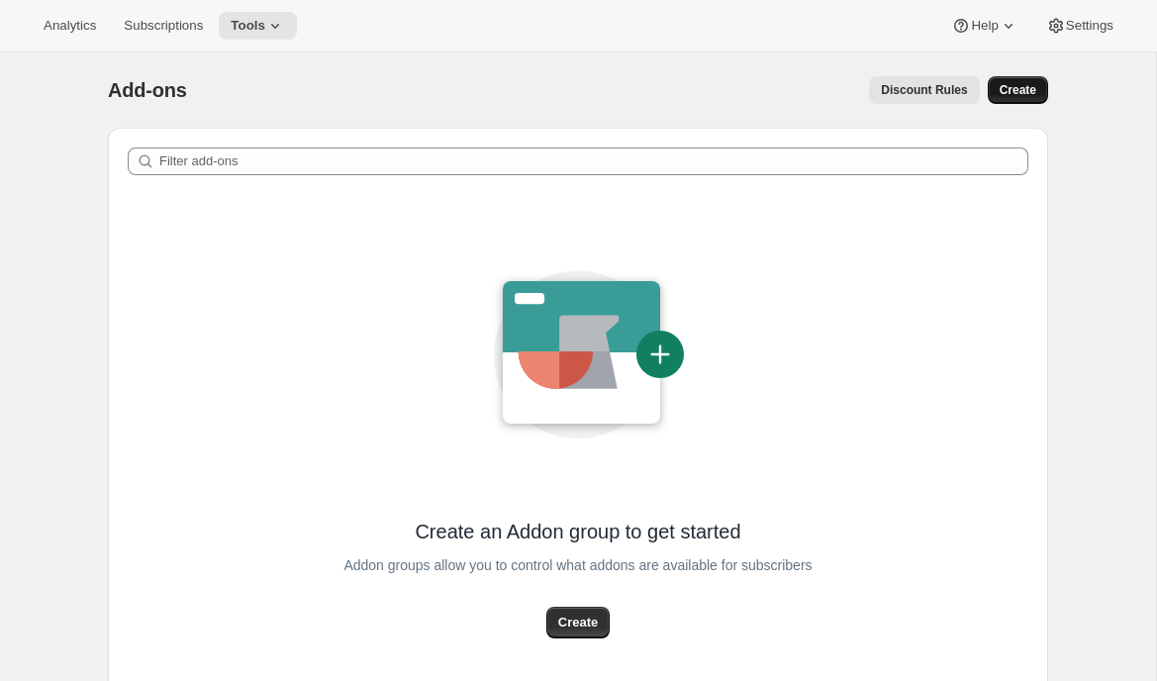
click at [1014, 90] on span "Create" at bounding box center [1018, 90] width 37 height 16
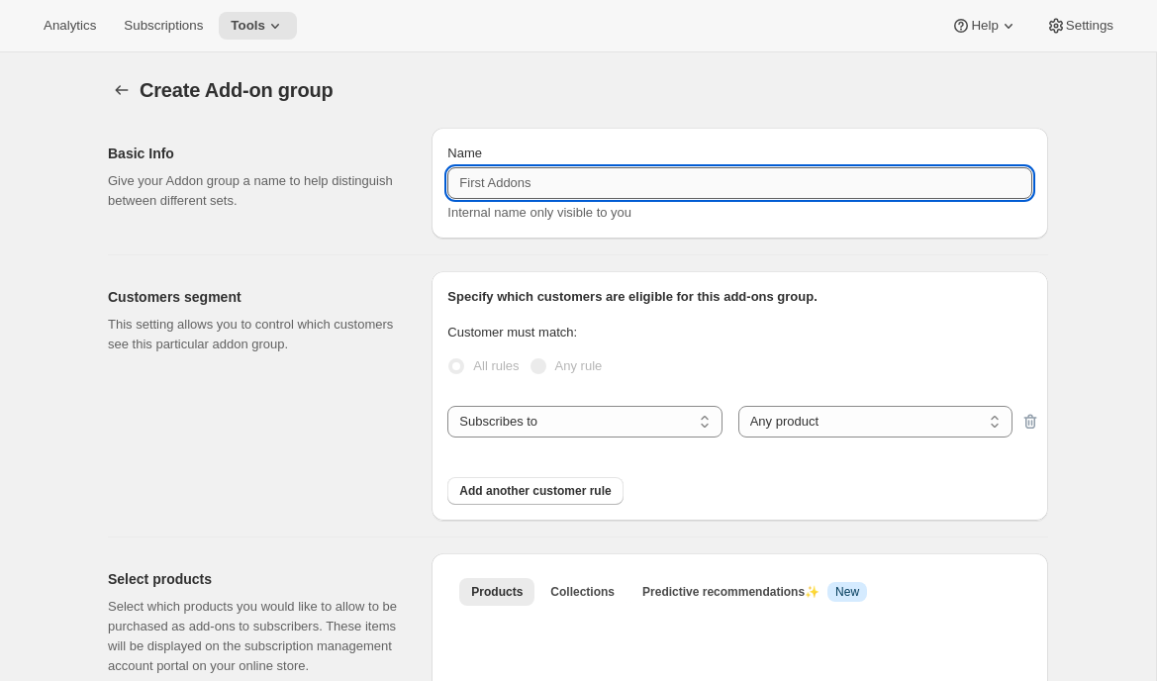
drag, startPoint x: 586, startPoint y: 186, endPoint x: 564, endPoint y: 183, distance: 22.0
click at [567, 184] on input "Name" at bounding box center [739, 183] width 585 height 32
type input "General Add-ons"
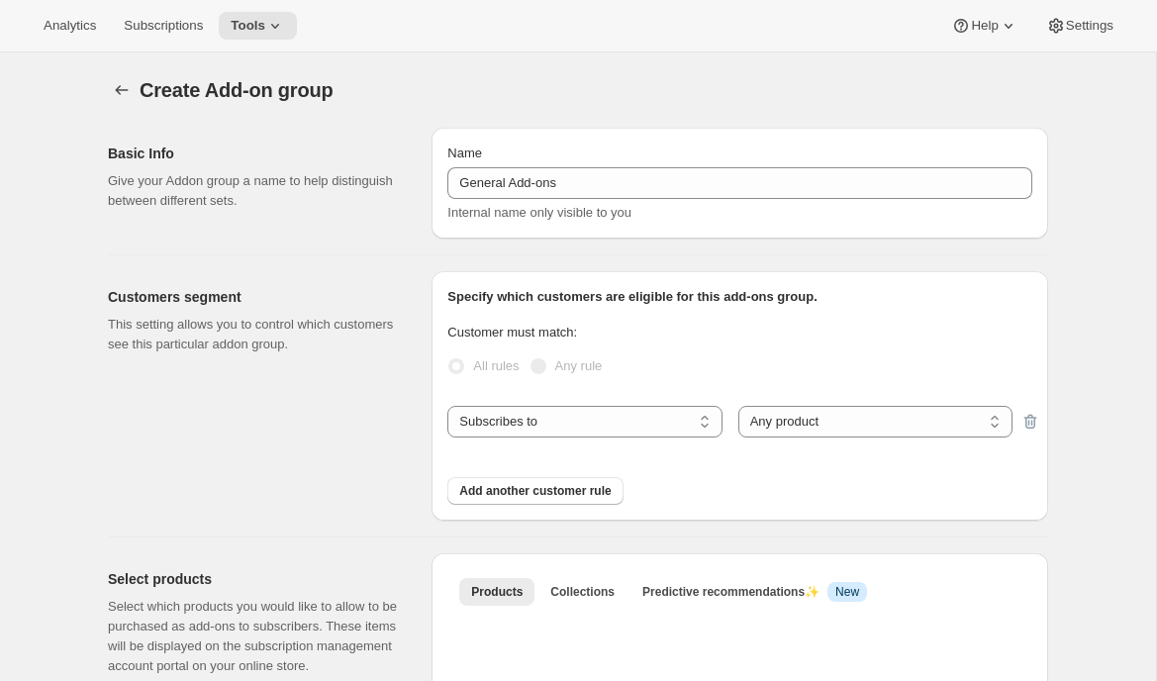
click at [324, 274] on div "Customers segment This setting allows you to control which customers see this p…" at bounding box center [262, 395] width 308 height 249
click at [345, 421] on div "Customers segment This setting allows you to control which customers see this p…" at bounding box center [262, 395] width 308 height 249
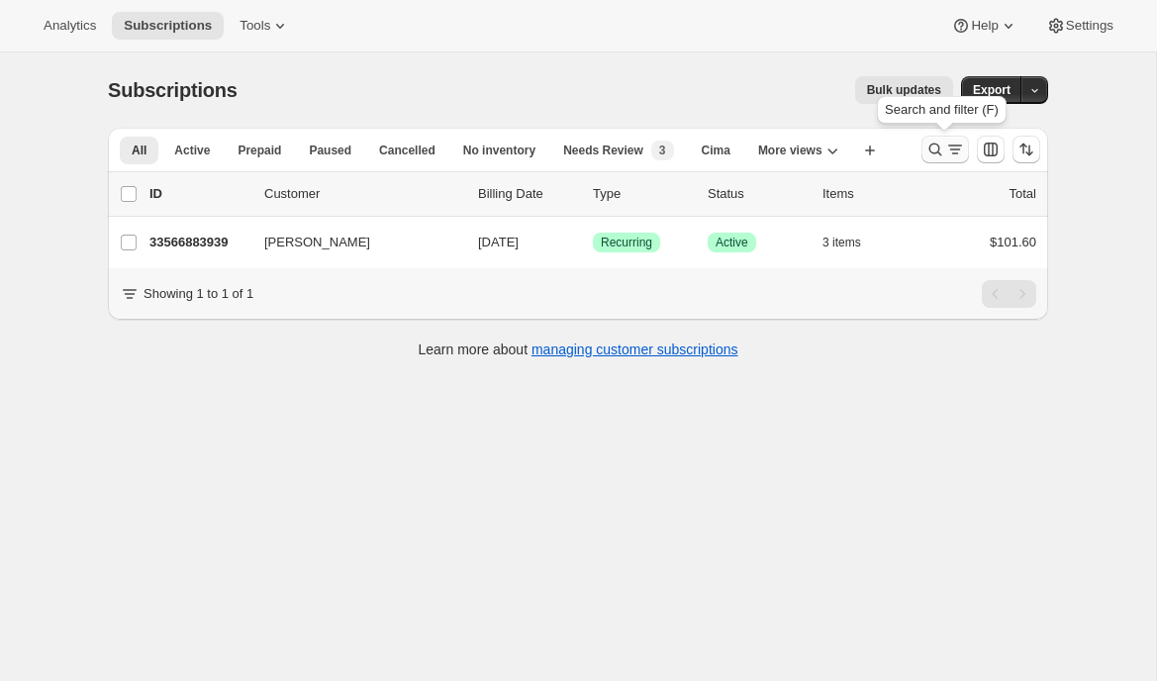
click at [932, 143] on icon "Search and filter results" at bounding box center [935, 150] width 20 height 20
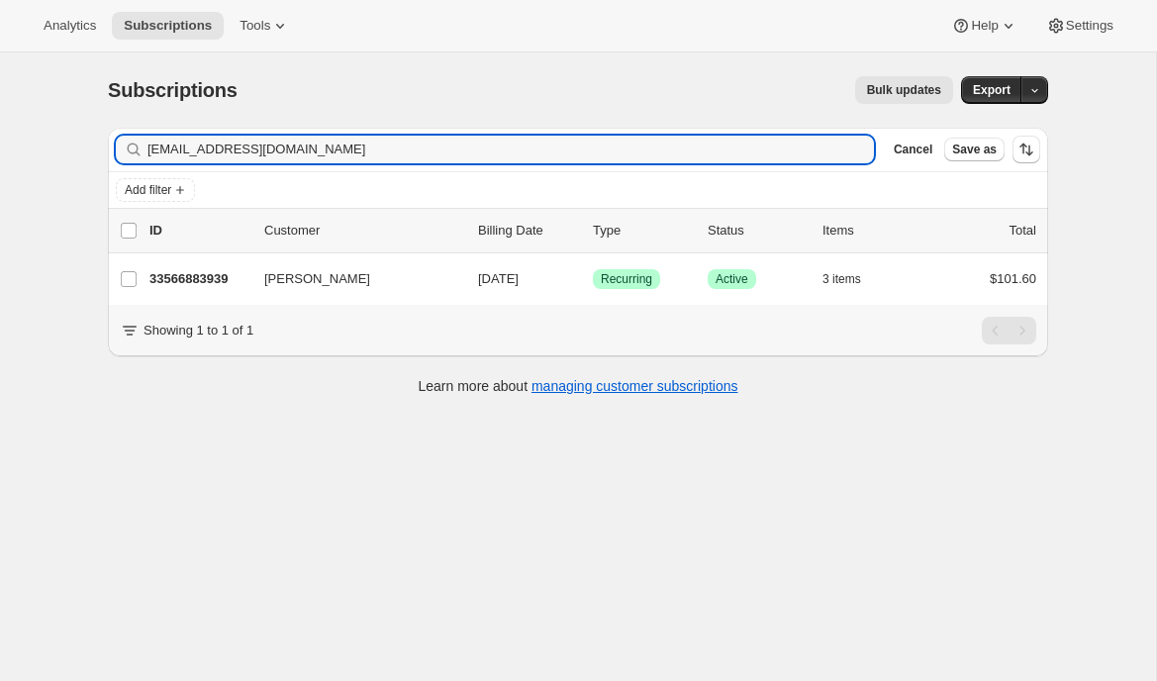
drag, startPoint x: 272, startPoint y: 148, endPoint x: 76, endPoint y: 149, distance: 196.0
click at [76, 149] on div "Subscriptions. This page is ready Subscriptions Bulk updates More actions Bulk …" at bounding box center [578, 392] width 1156 height 681
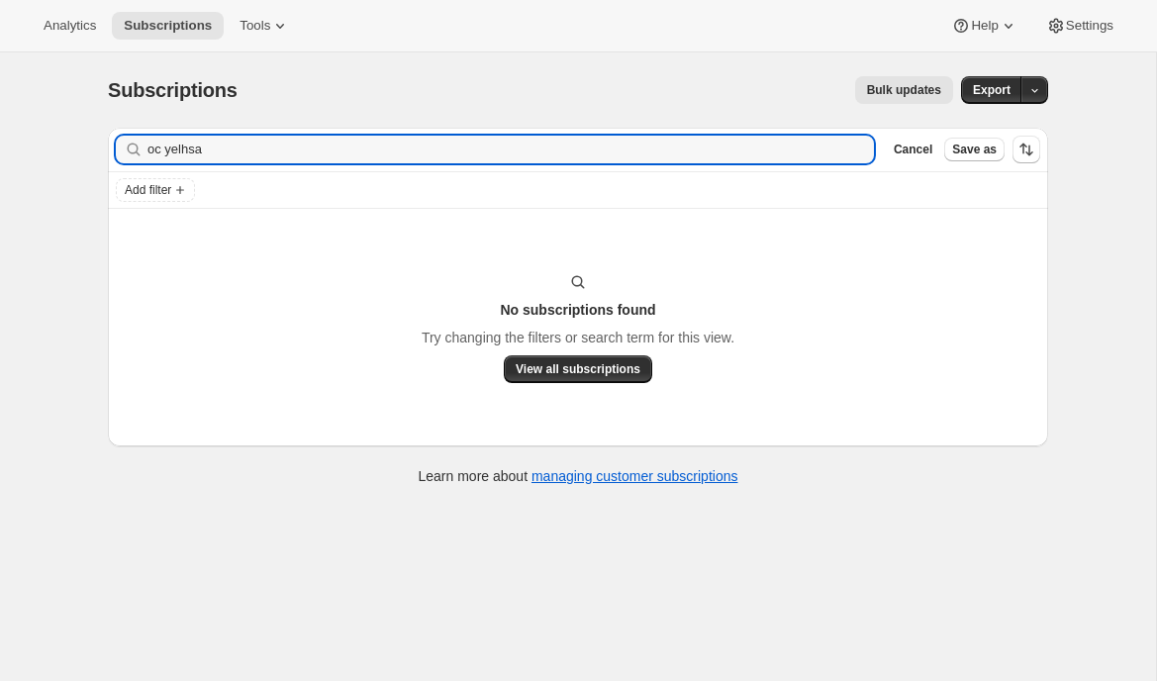
drag, startPoint x: 257, startPoint y: 151, endPoint x: -173, endPoint y: 136, distance: 430.9
click at [0, 136] on html "Analytics Subscriptions Tools Help Settings Skip to content Subscriptions. This…" at bounding box center [578, 340] width 1157 height 681
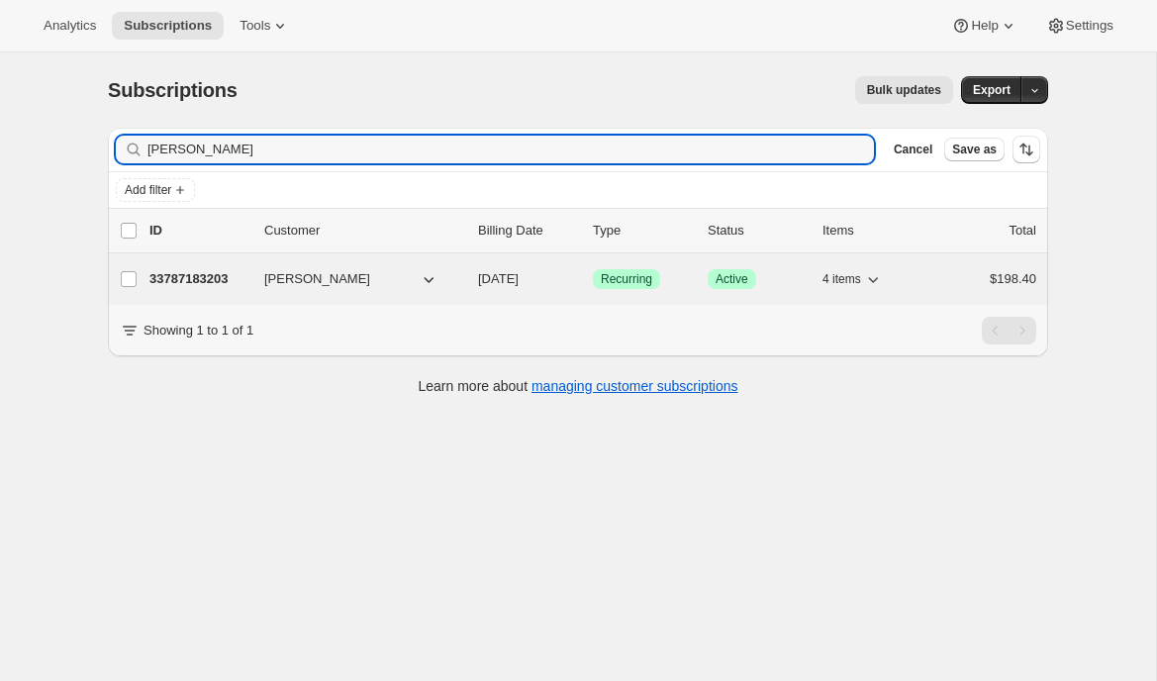
type input "[PERSON_NAME]"
click at [194, 287] on p "33787183203" at bounding box center [198, 279] width 99 height 20
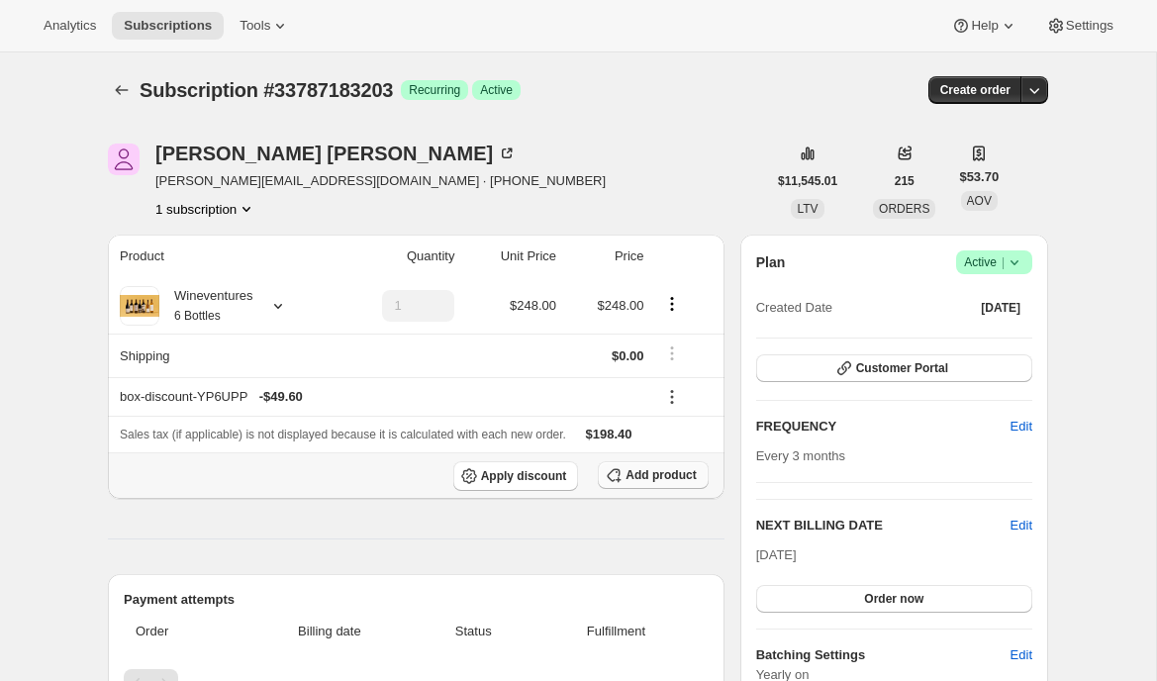
click at [630, 483] on button "Add product" at bounding box center [653, 475] width 110 height 28
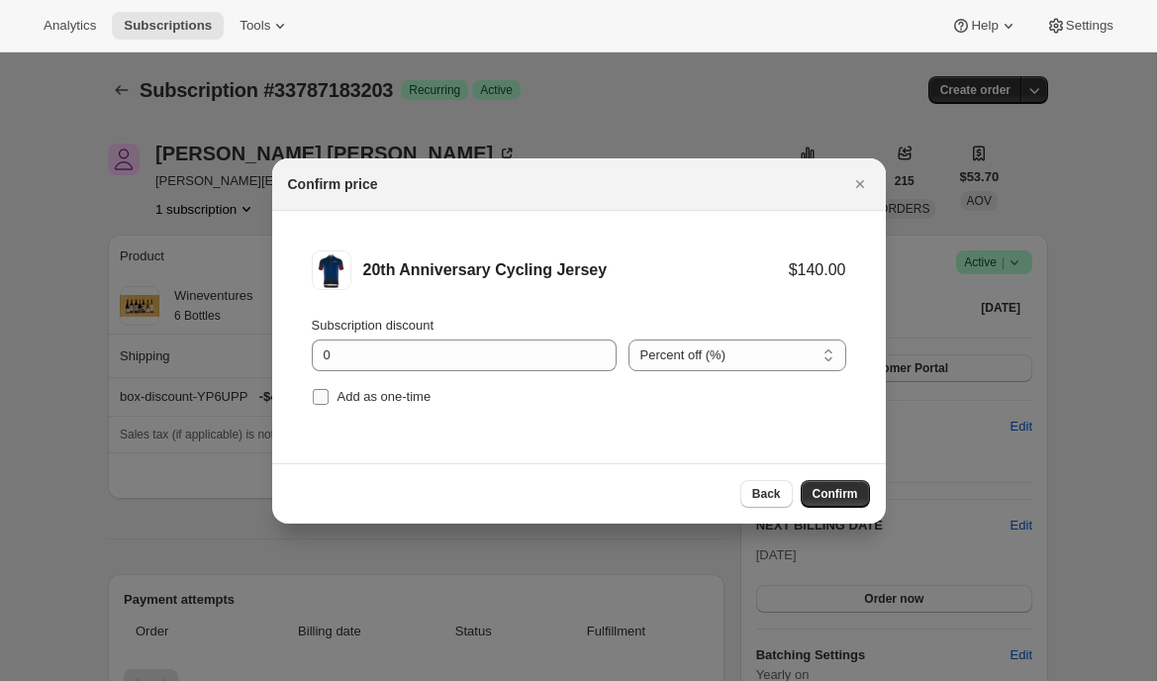
click at [376, 398] on span "Add as one-time" at bounding box center [385, 396] width 94 height 15
click at [329, 398] on input "Add as one-time" at bounding box center [321, 397] width 16 height 16
checkbox input "true"
click at [816, 487] on span "Confirm" at bounding box center [836, 494] width 46 height 16
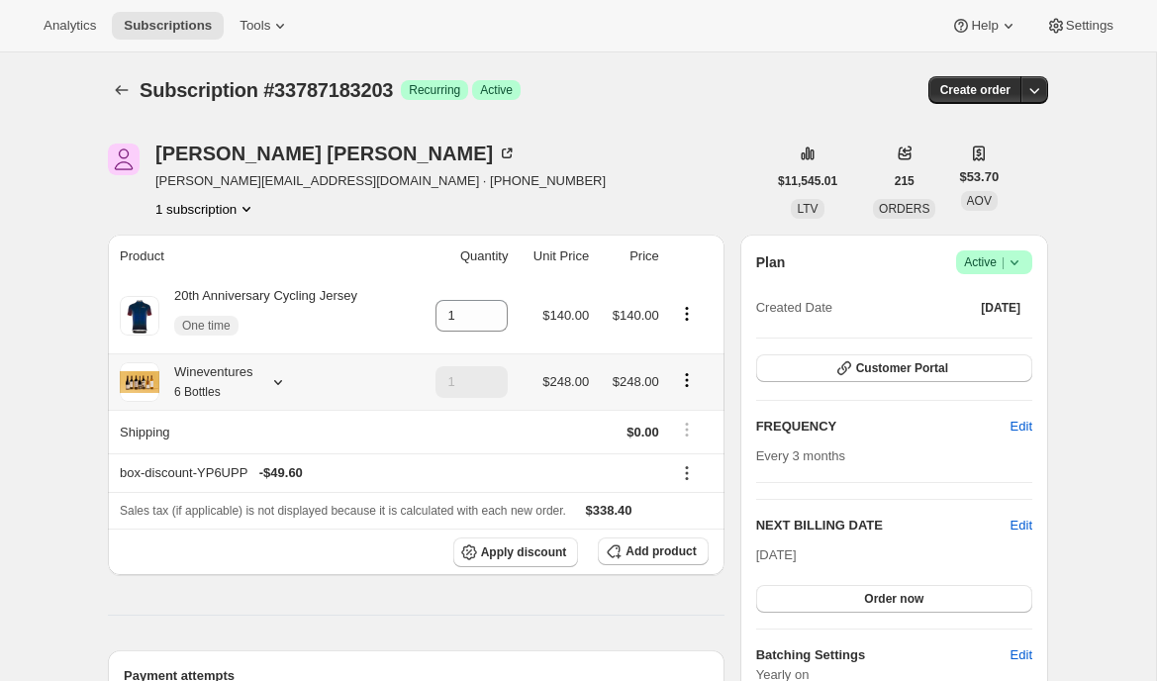
click at [693, 377] on icon "Product actions" at bounding box center [687, 380] width 20 height 20
click at [686, 452] on span "Remove" at bounding box center [688, 451] width 48 height 15
type input "0"
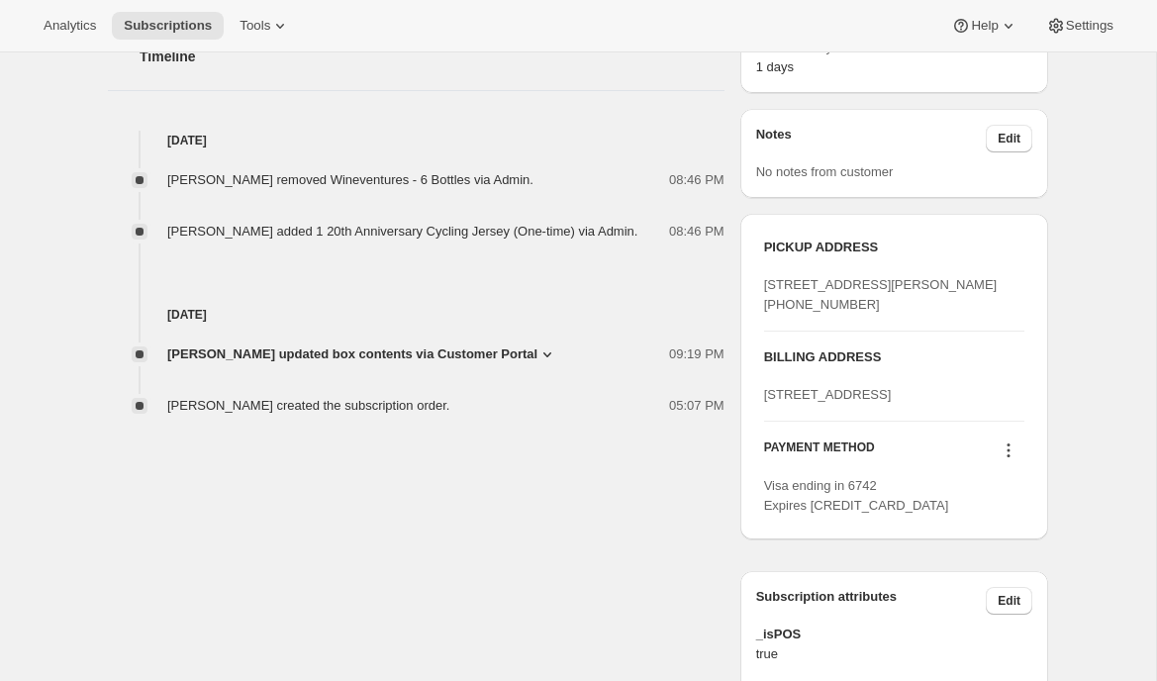
scroll to position [654, 0]
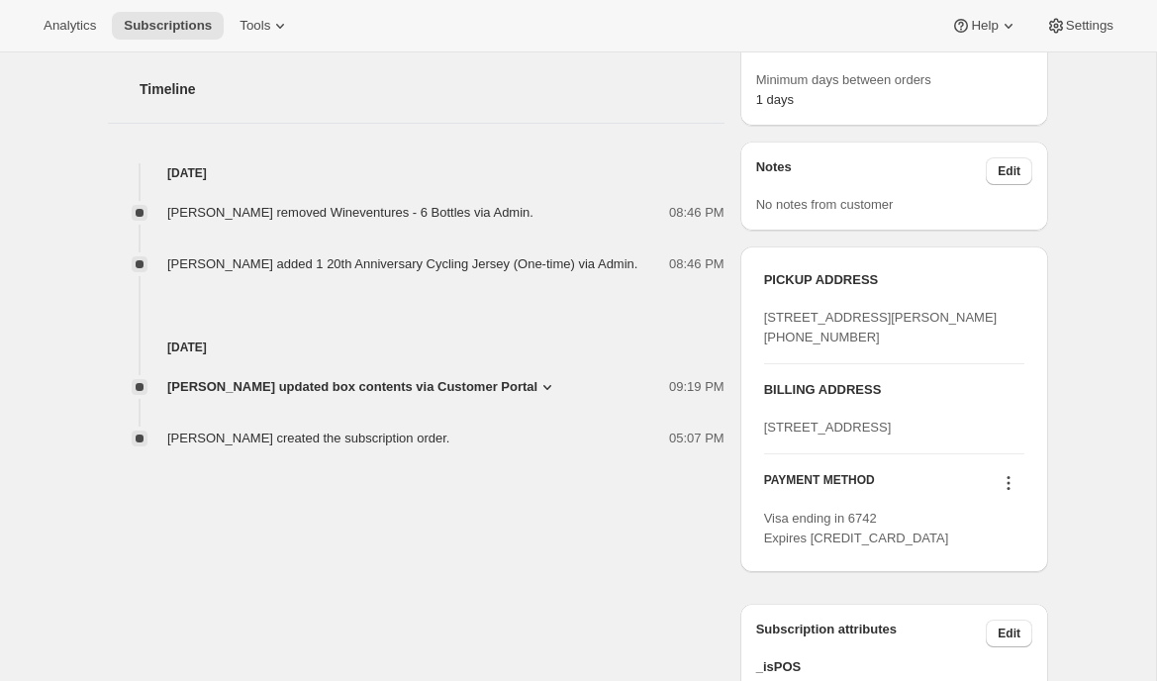
click at [537, 382] on icon at bounding box center [547, 387] width 20 height 20
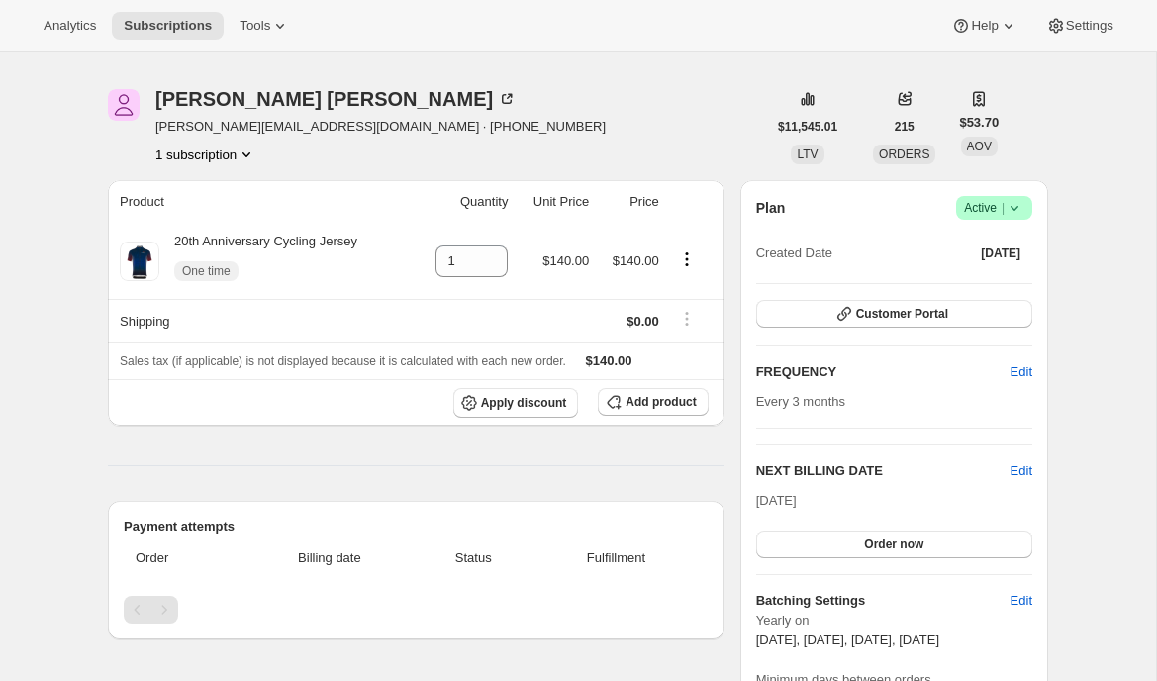
scroll to position [36, 0]
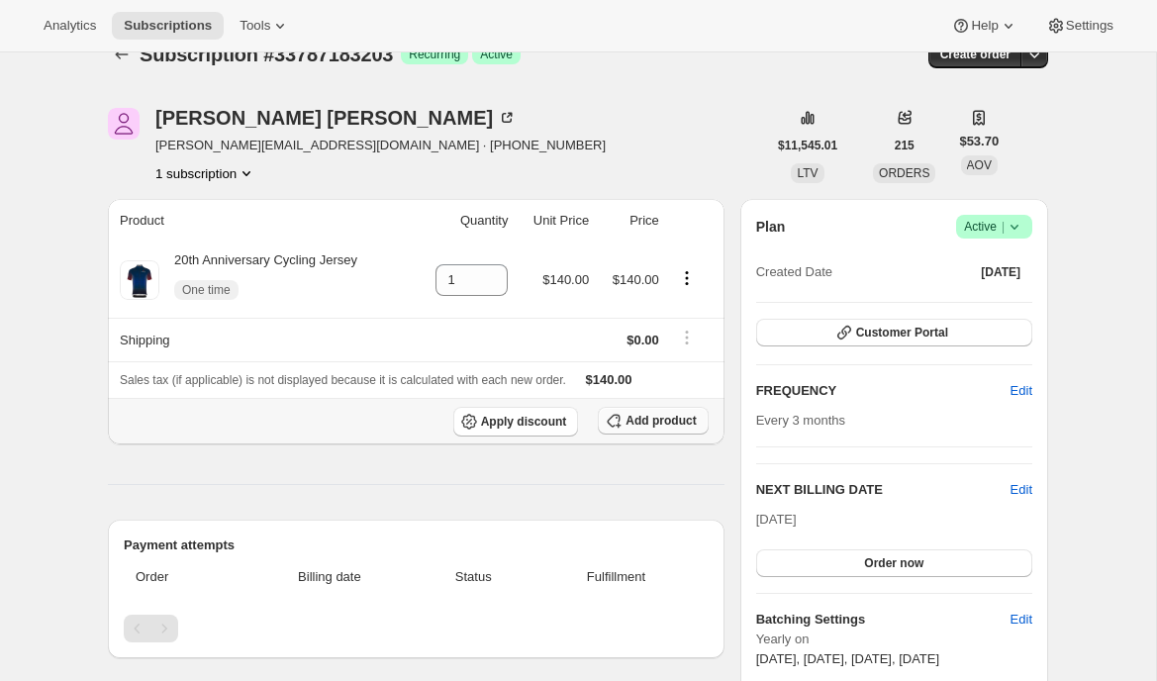
click at [632, 425] on span "Add product" at bounding box center [661, 421] width 70 height 16
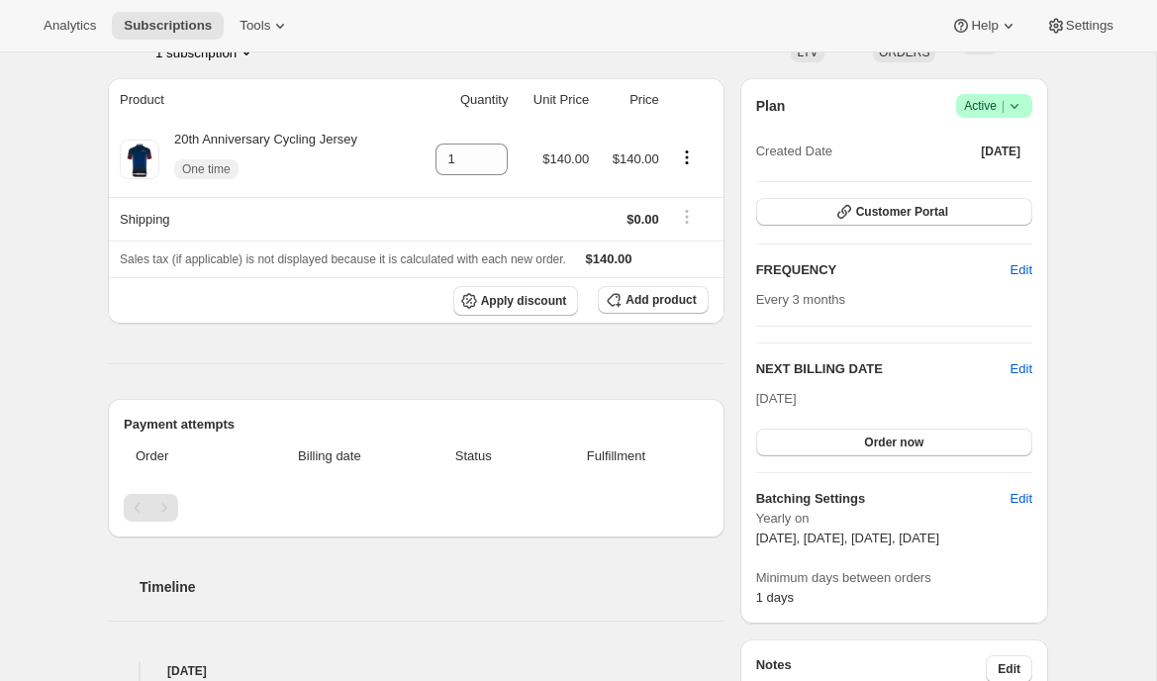
scroll to position [122, 0]
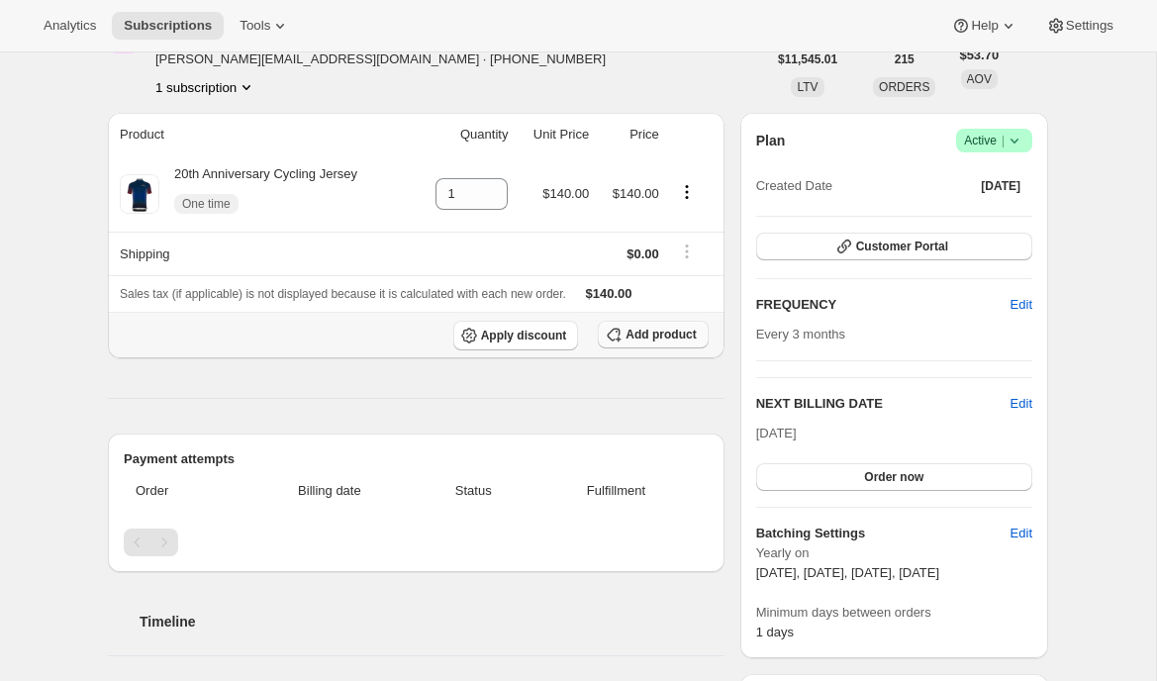
click at [649, 331] on span "Add product" at bounding box center [661, 335] width 70 height 16
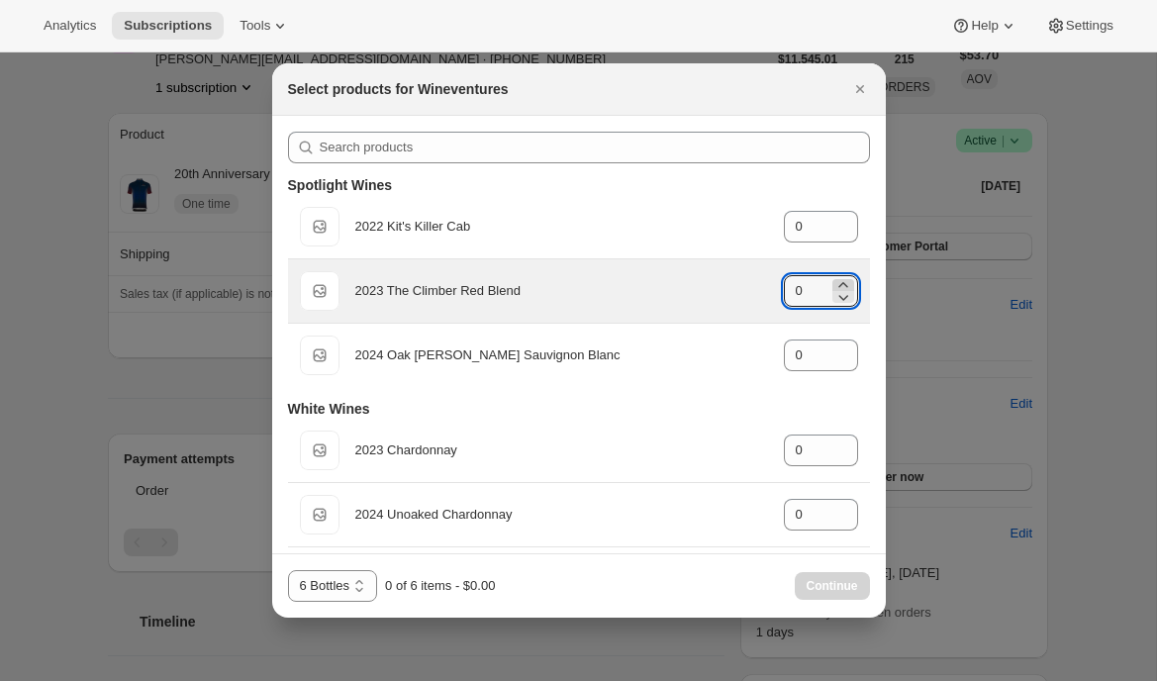
click at [843, 283] on icon ":rba:" at bounding box center [842, 284] width 9 height 5
type input "2"
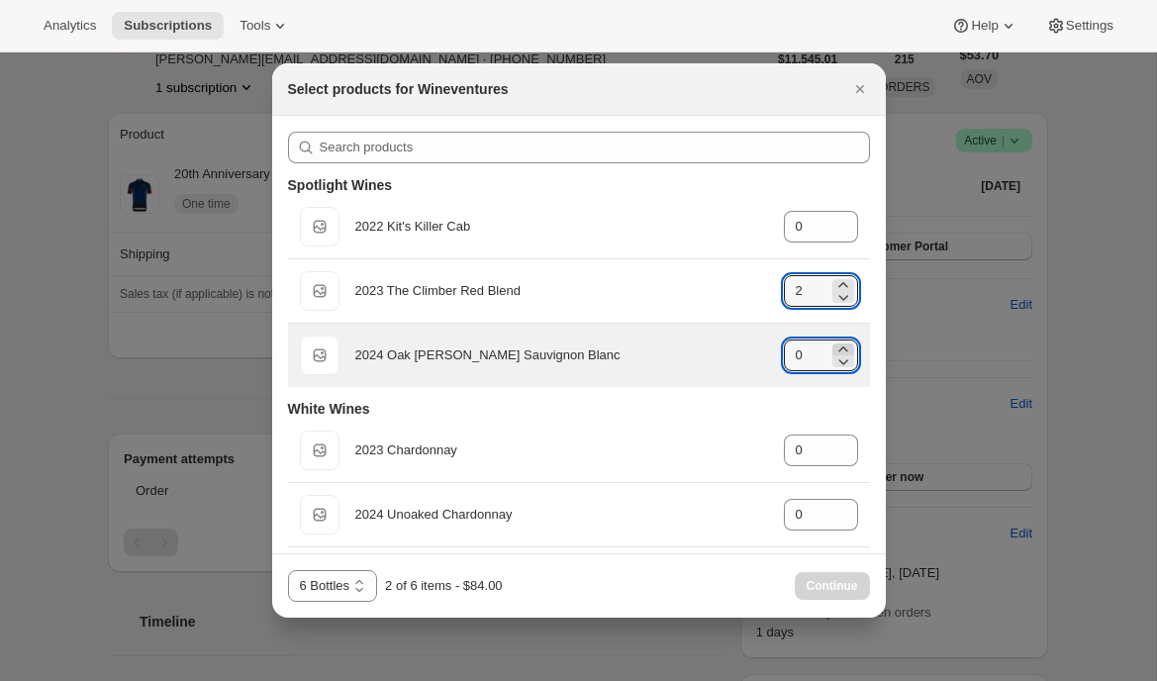
click at [842, 347] on icon ":rba:" at bounding box center [842, 348] width 9 height 5
type input "2"
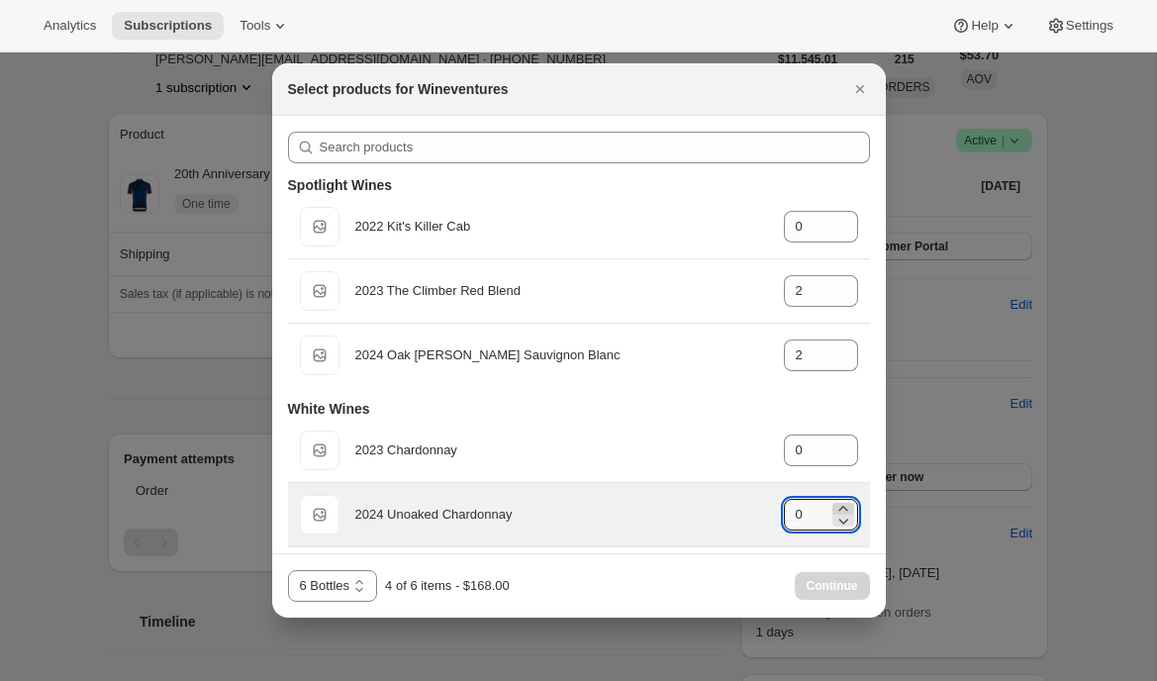
click at [849, 502] on icon ":rba:" at bounding box center [843, 509] width 20 height 20
type input "1"
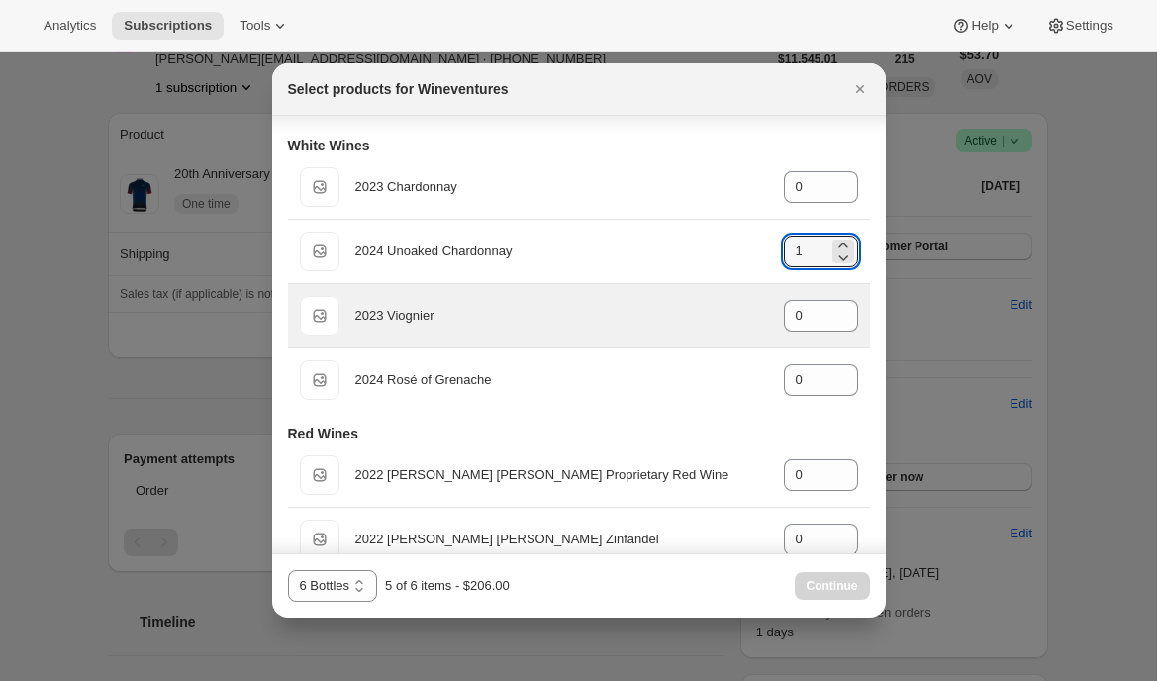
scroll to position [372, 0]
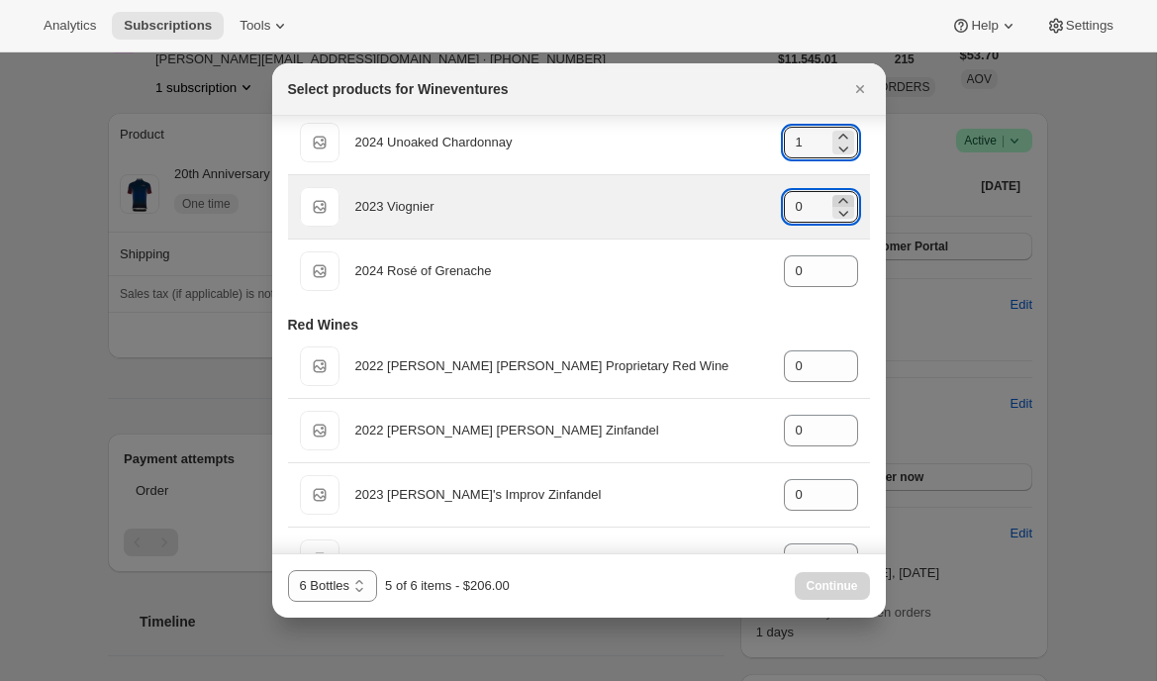
click at [836, 196] on icon ":rba:" at bounding box center [843, 201] width 20 height 20
type input "1"
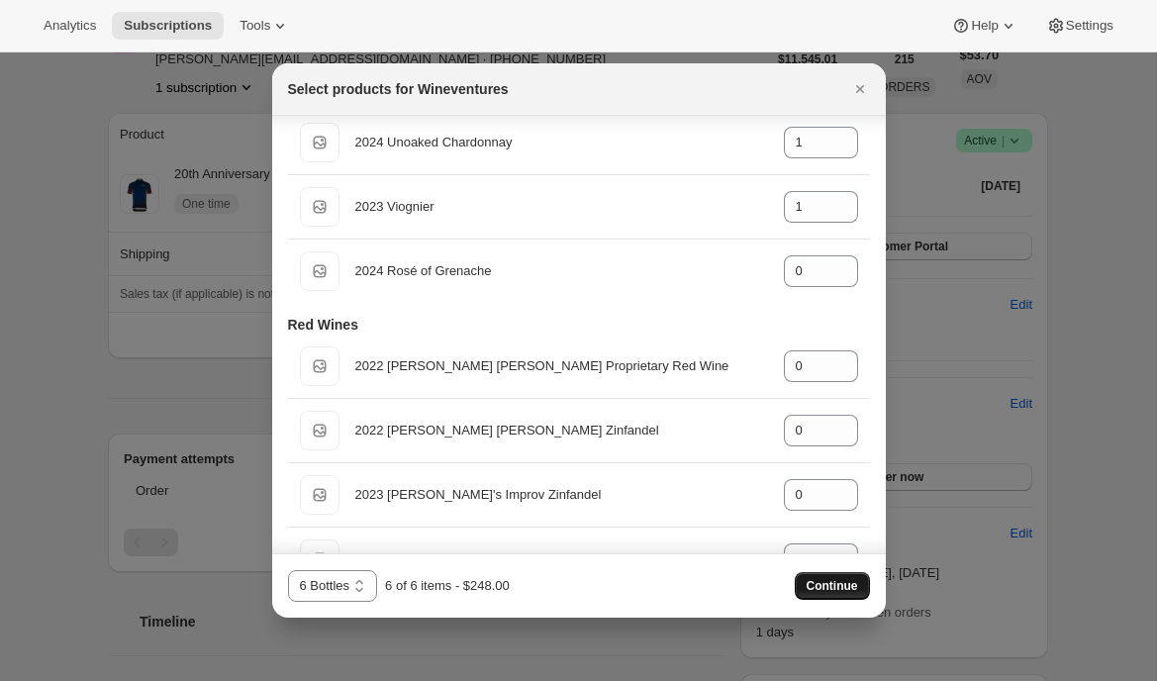
click at [830, 580] on span "Continue" at bounding box center [832, 586] width 51 height 16
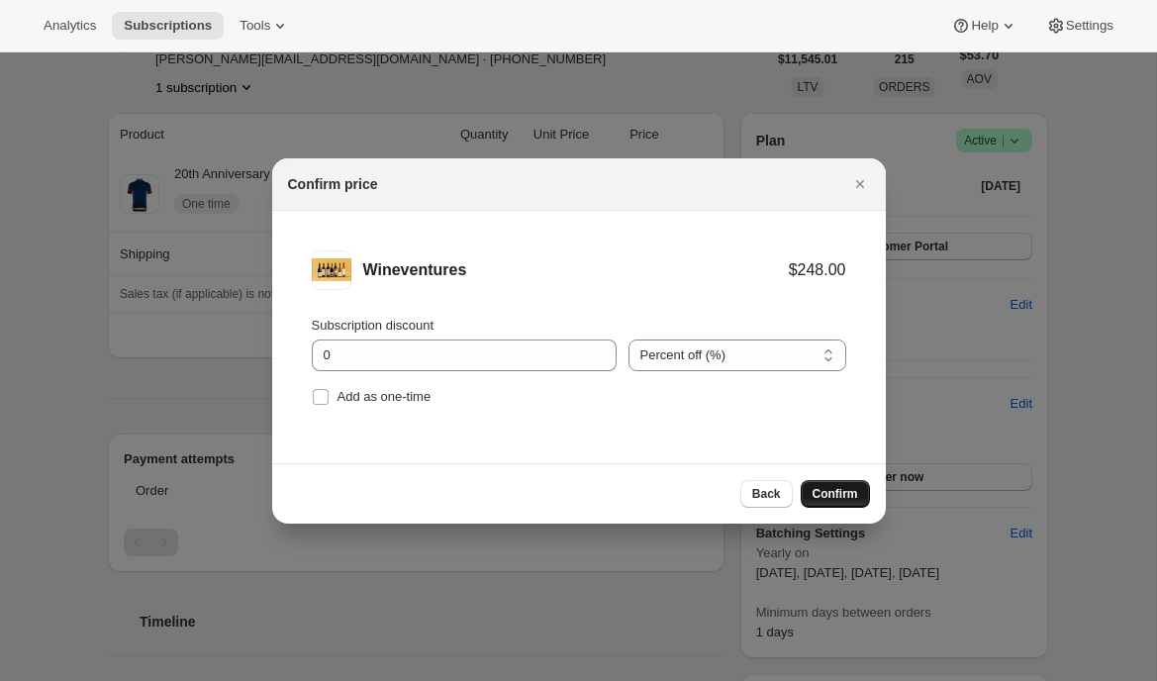
click at [847, 490] on span "Confirm" at bounding box center [836, 494] width 46 height 16
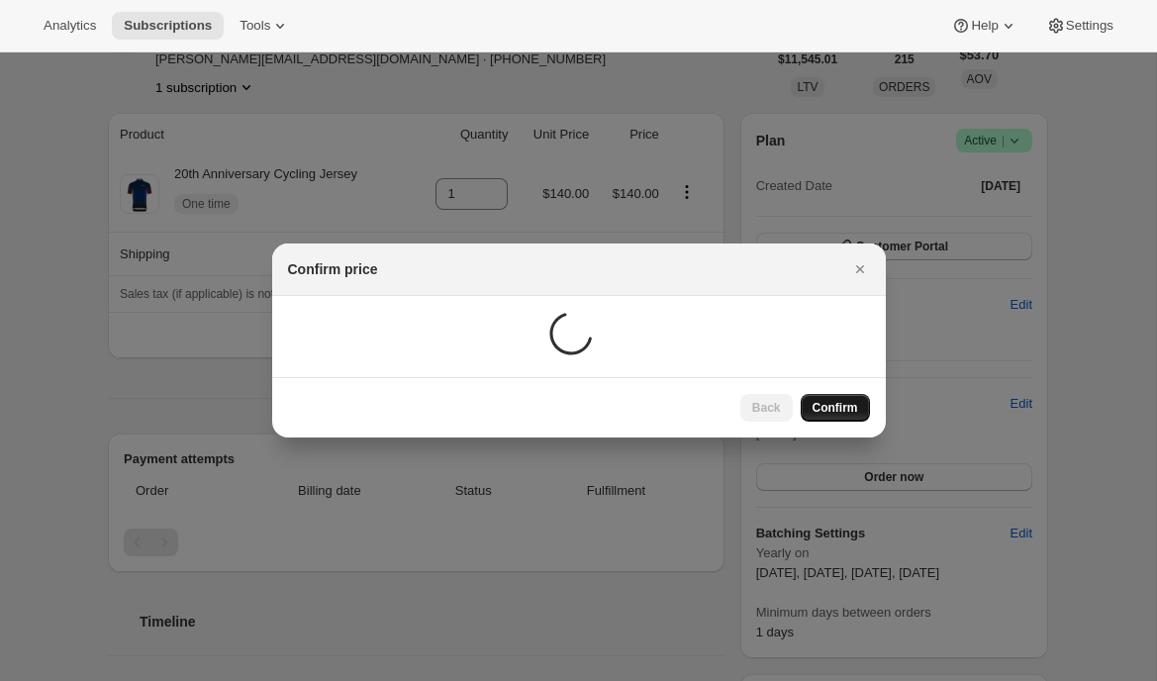
scroll to position [122, 0]
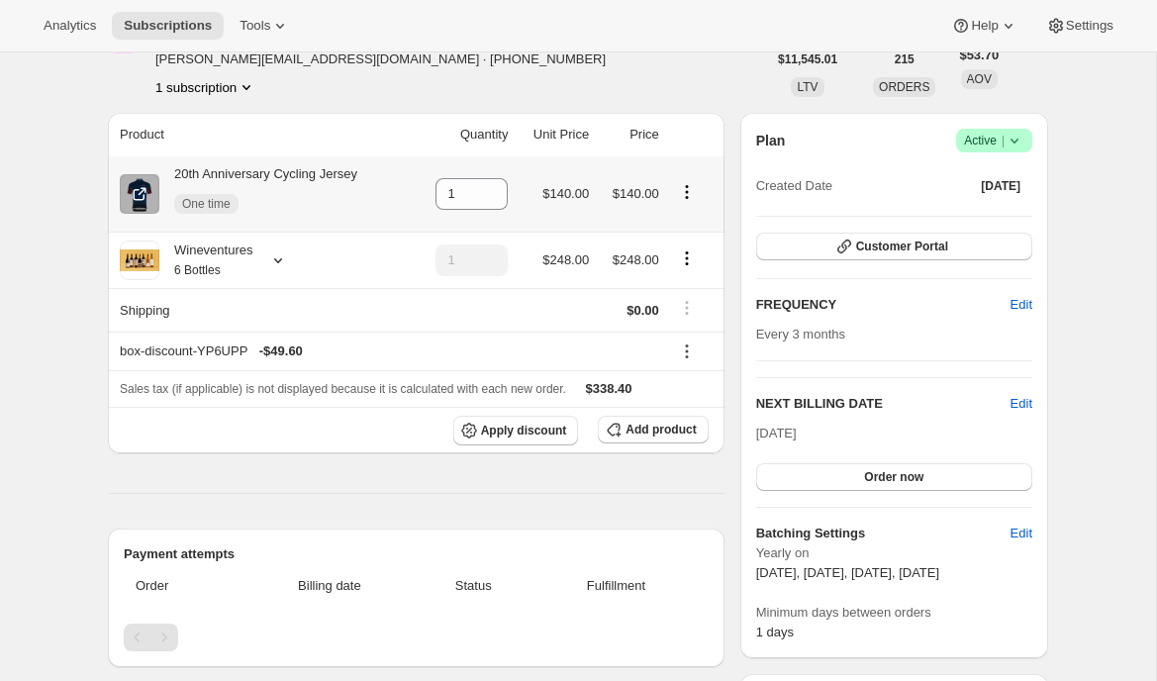
click at [693, 198] on icon "Product actions" at bounding box center [687, 192] width 20 height 20
click at [696, 231] on span "Remove" at bounding box center [674, 230] width 48 height 15
type input "0"
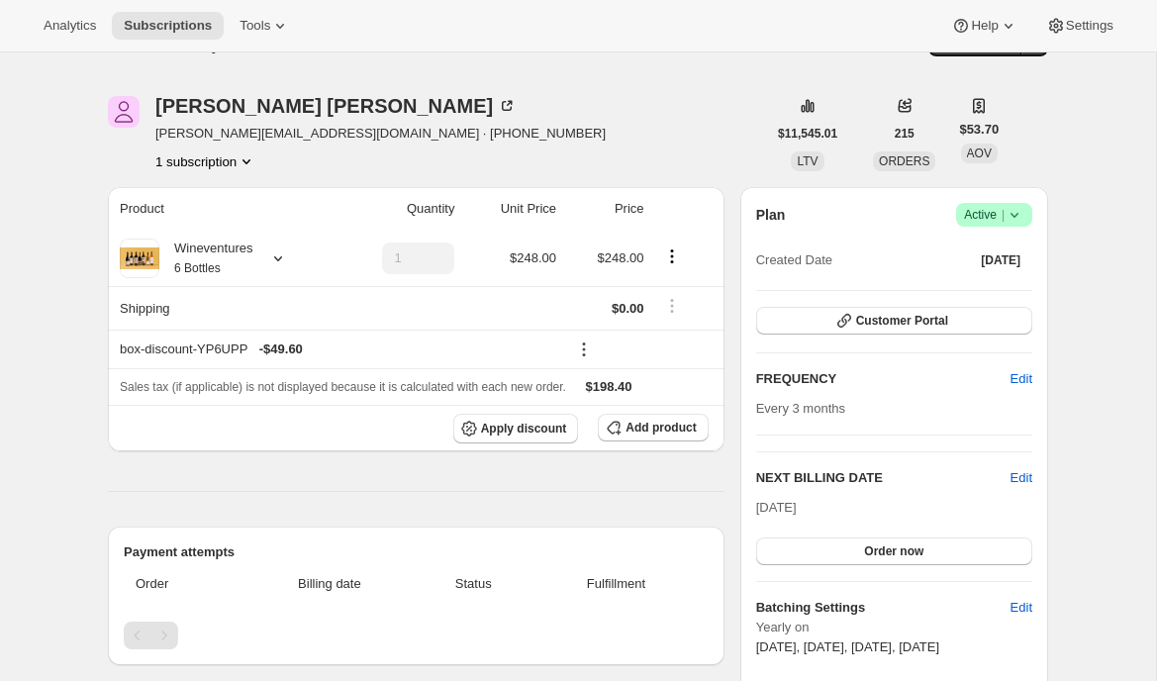
scroll to position [40, 0]
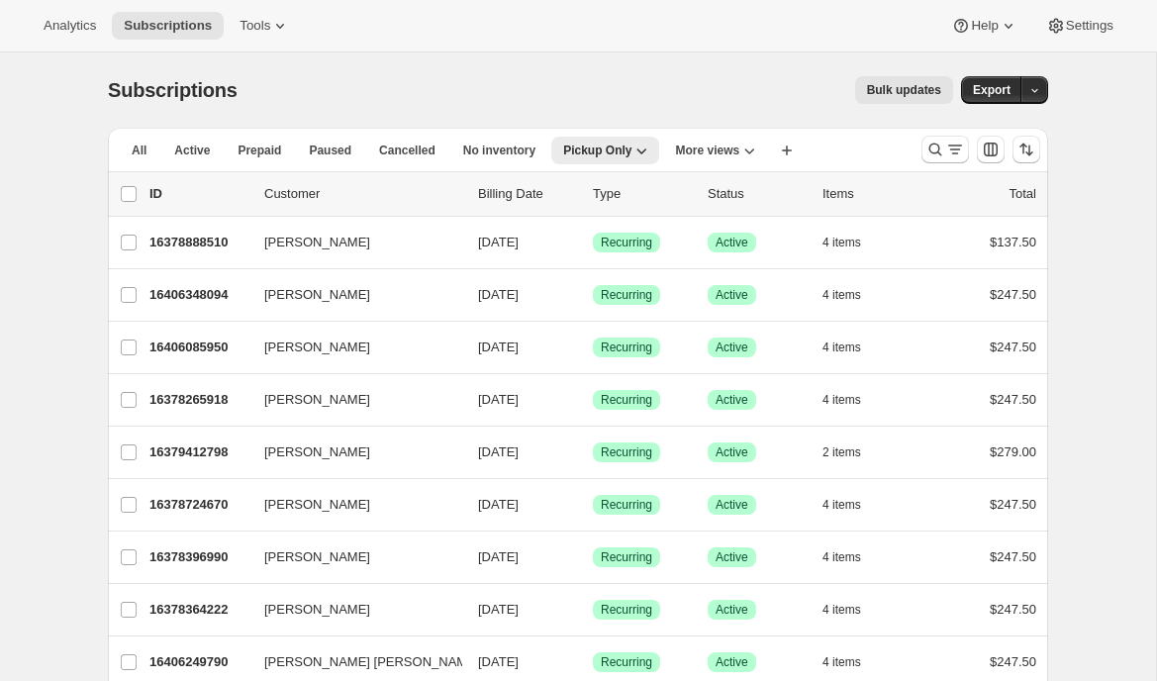
scroll to position [1710, 0]
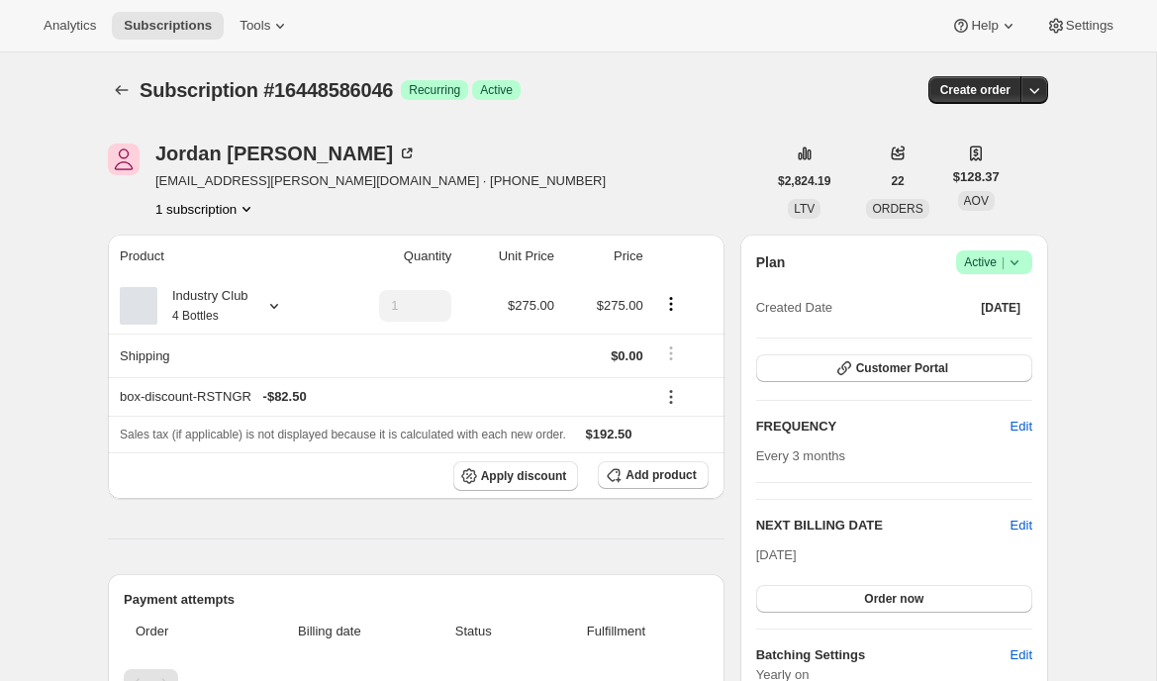
scroll to position [19, 0]
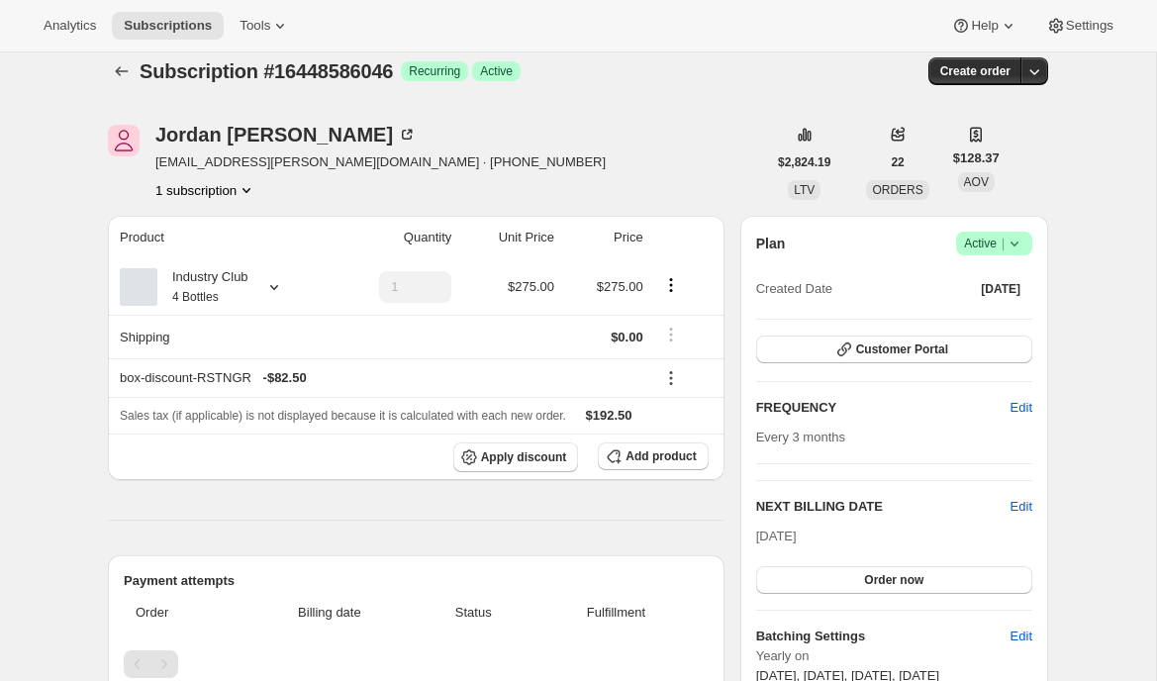
click at [1046, 21] on icon at bounding box center [1056, 26] width 20 height 20
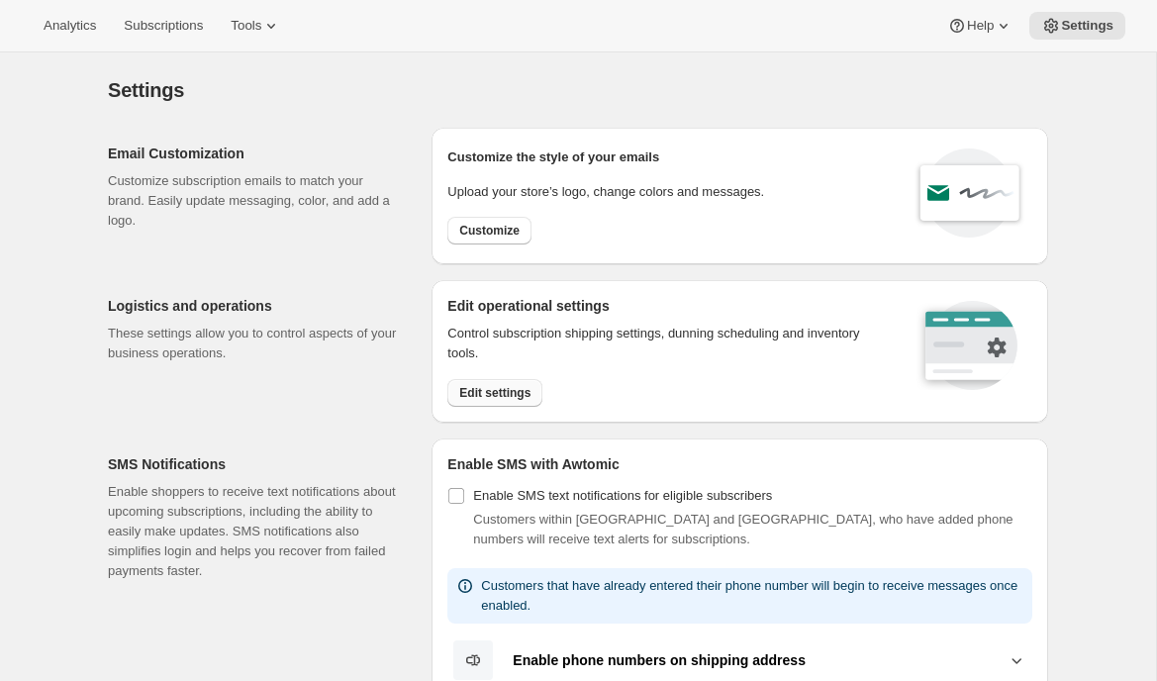
click at [492, 385] on span "Edit settings" at bounding box center [494, 393] width 71 height 16
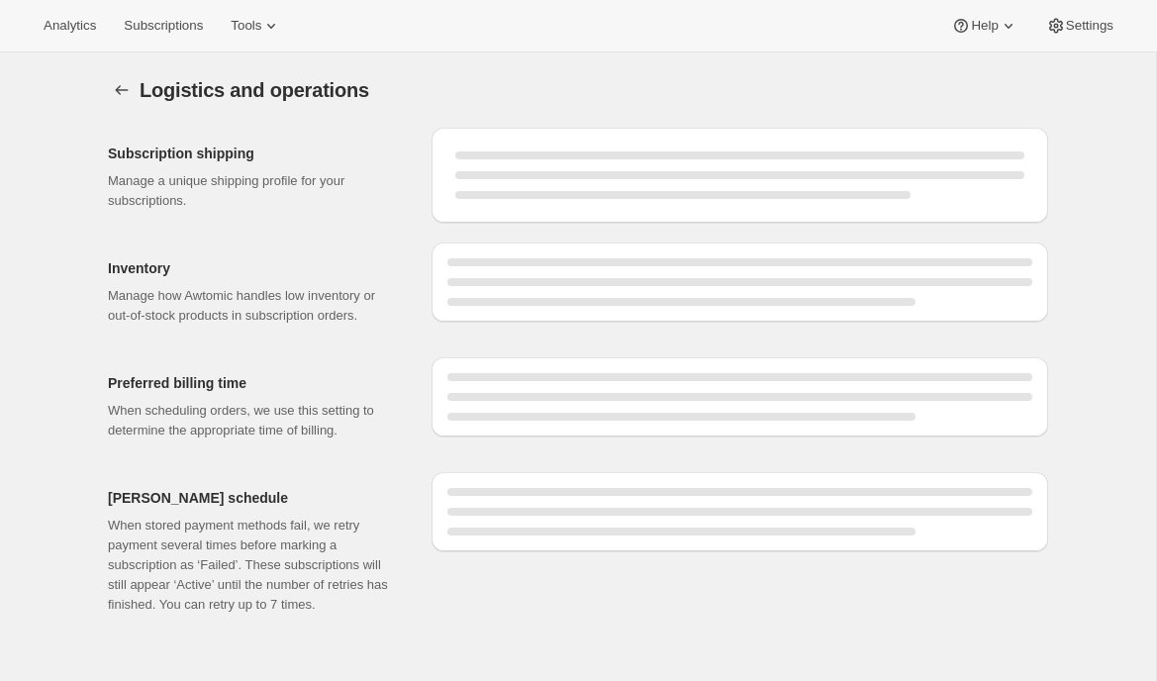
select select "09:00"
select select "PM"
select select "DAY"
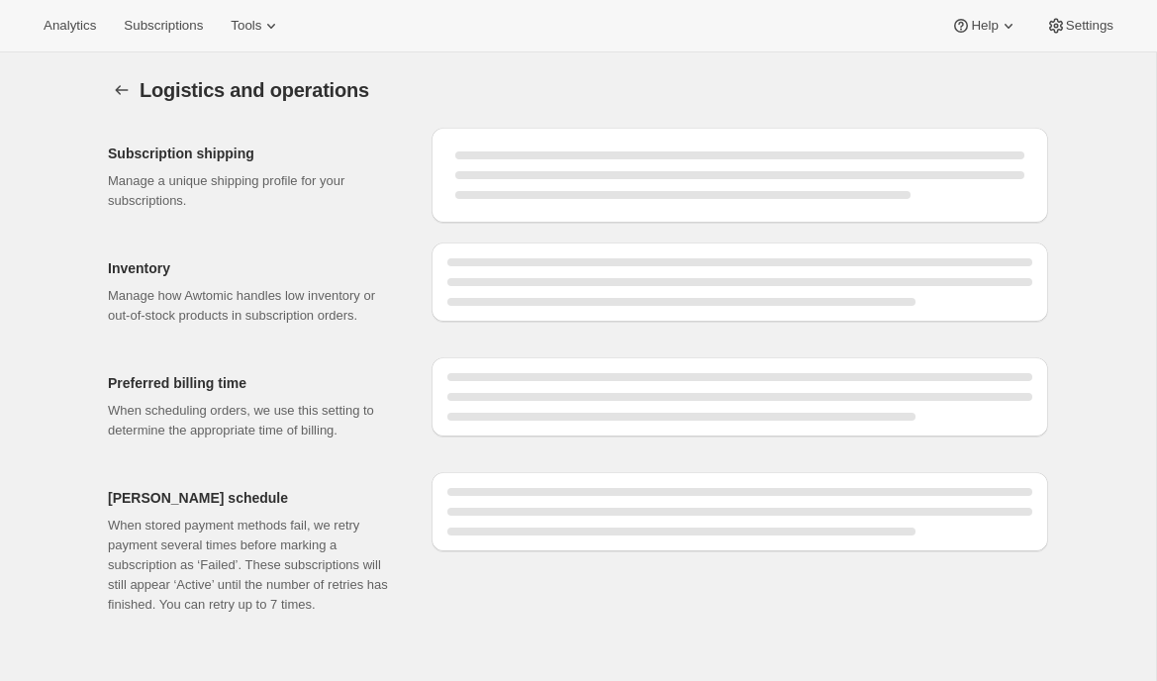
select select "DAY"
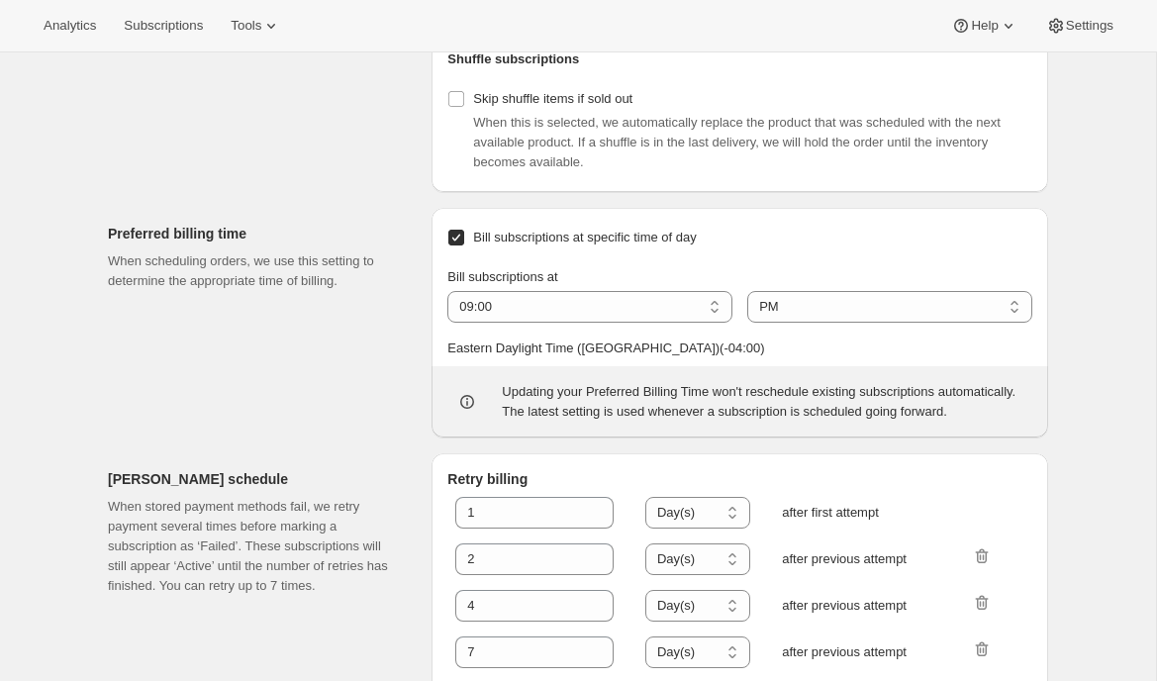
scroll to position [856, 0]
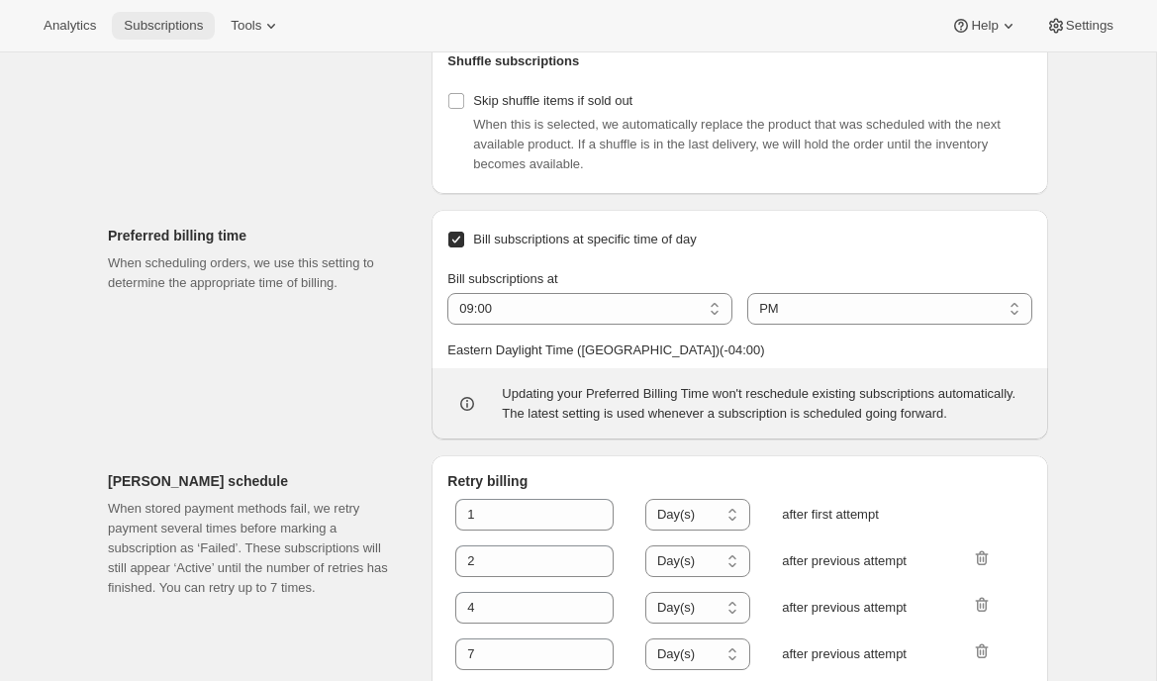
click at [161, 30] on span "Subscriptions" at bounding box center [163, 26] width 79 height 16
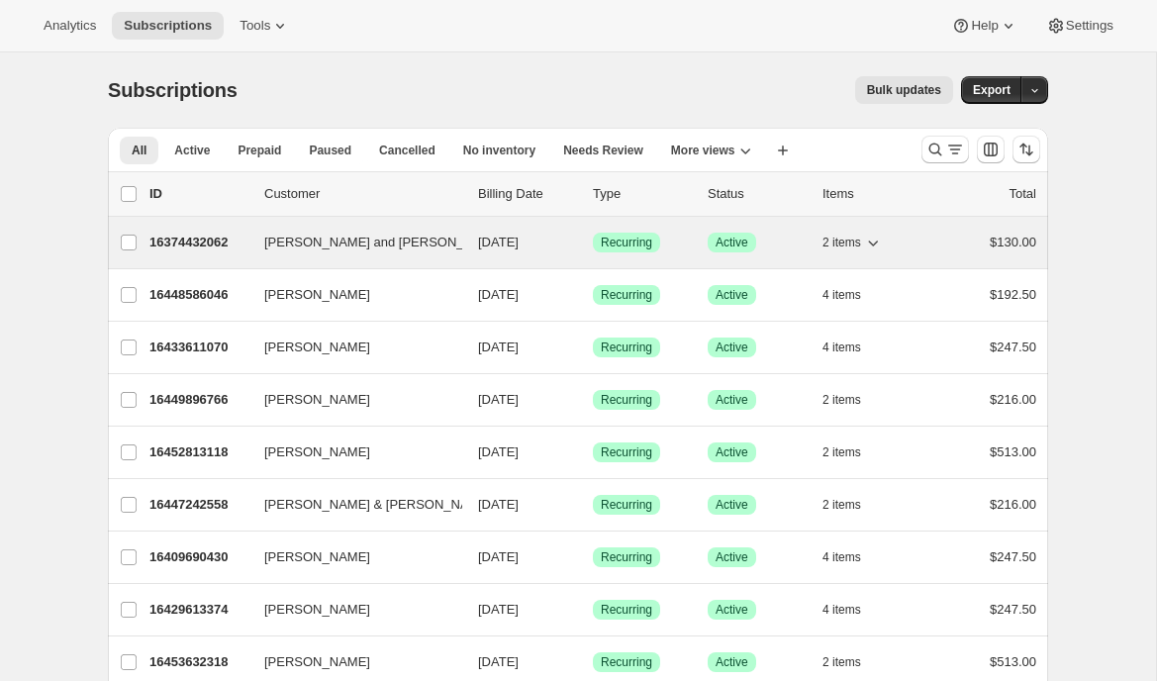
click at [221, 251] on p "16374432062" at bounding box center [198, 243] width 99 height 20
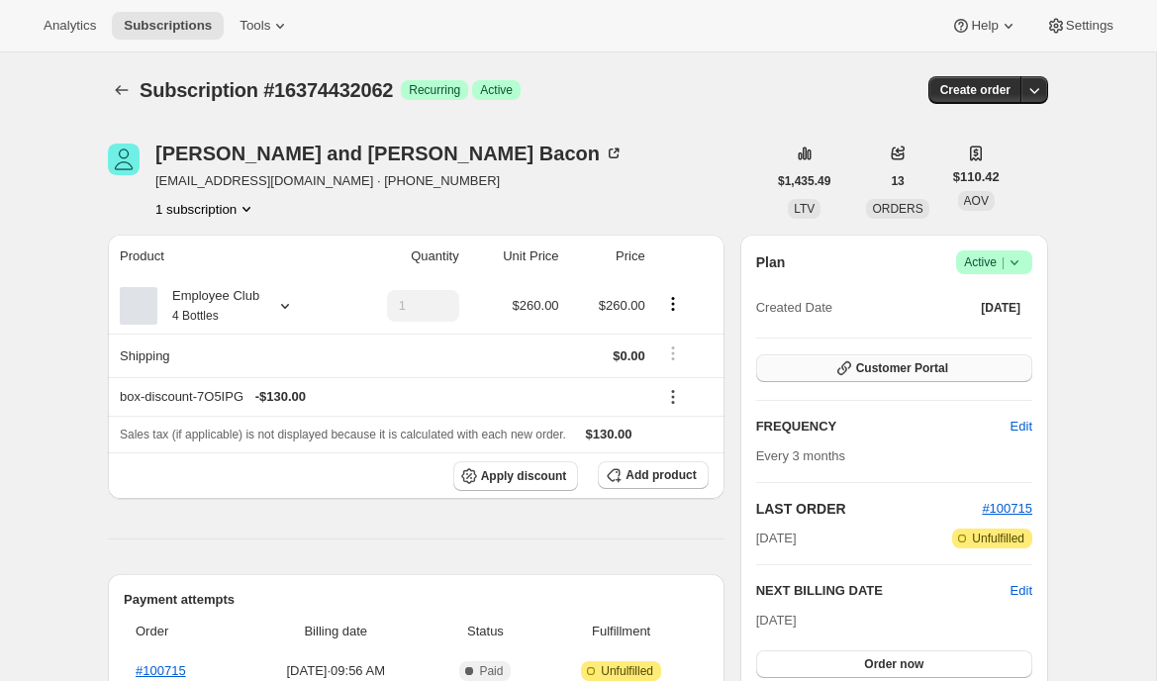
click at [888, 375] on span "Customer Portal" at bounding box center [902, 368] width 92 height 16
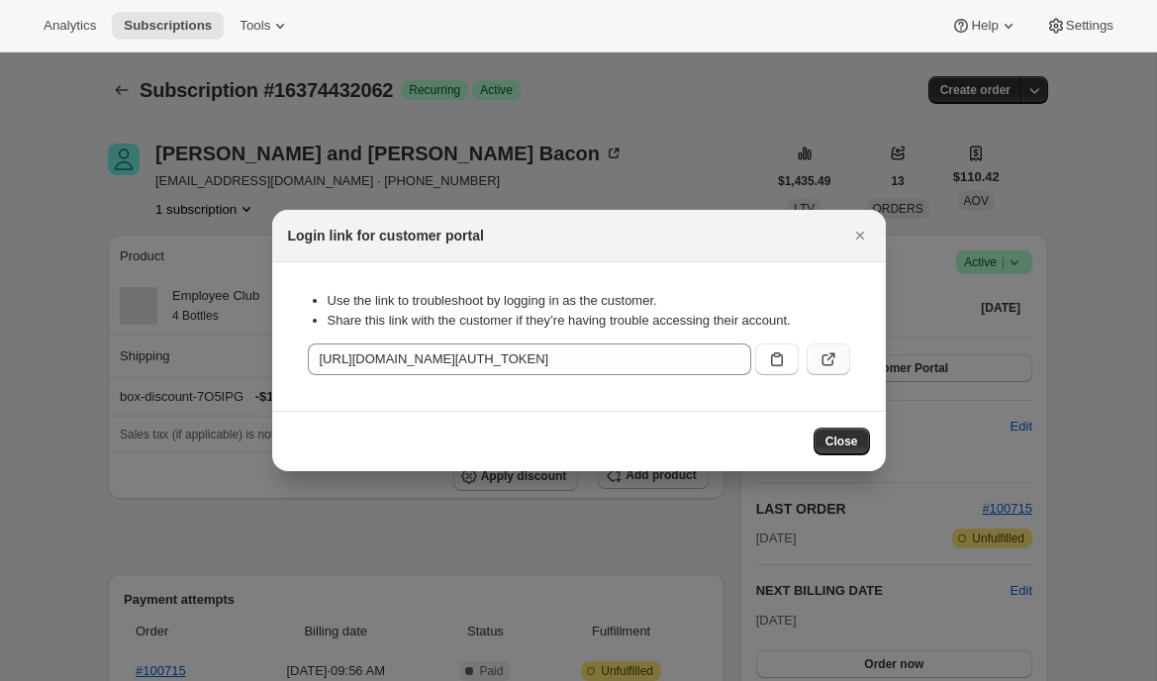
click at [836, 357] on icon ":r15c:" at bounding box center [829, 359] width 20 height 20
click at [288, 23] on icon at bounding box center [280, 26] width 20 height 20
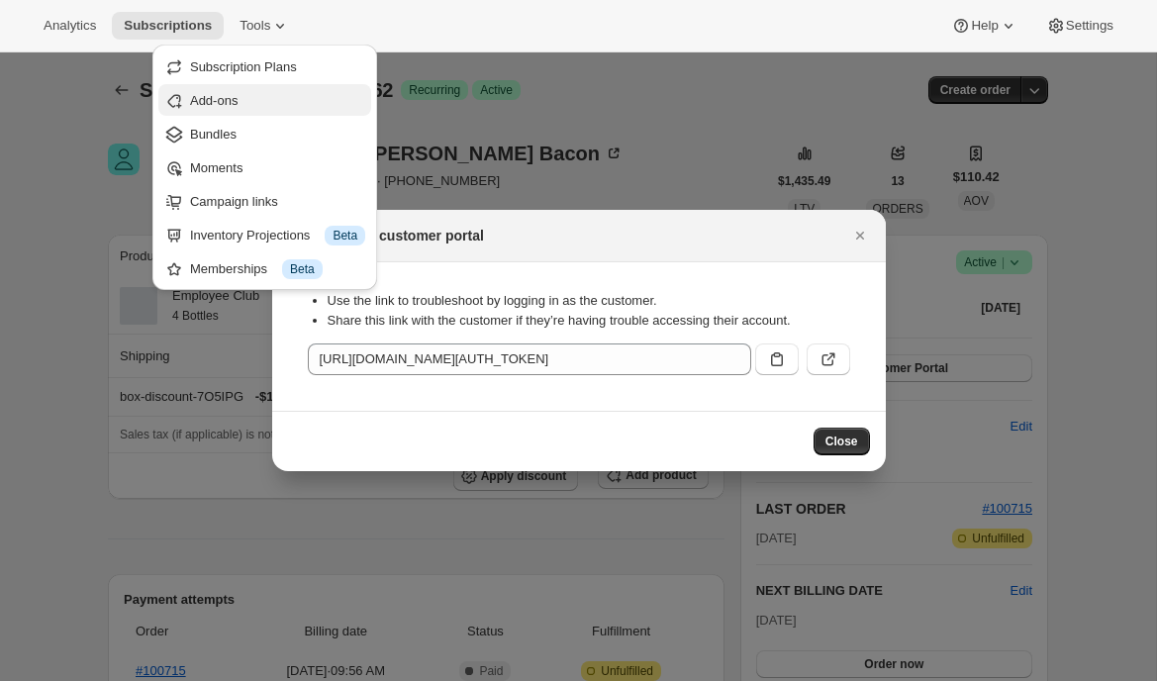
click at [259, 97] on span "Add-ons" at bounding box center [277, 101] width 175 height 20
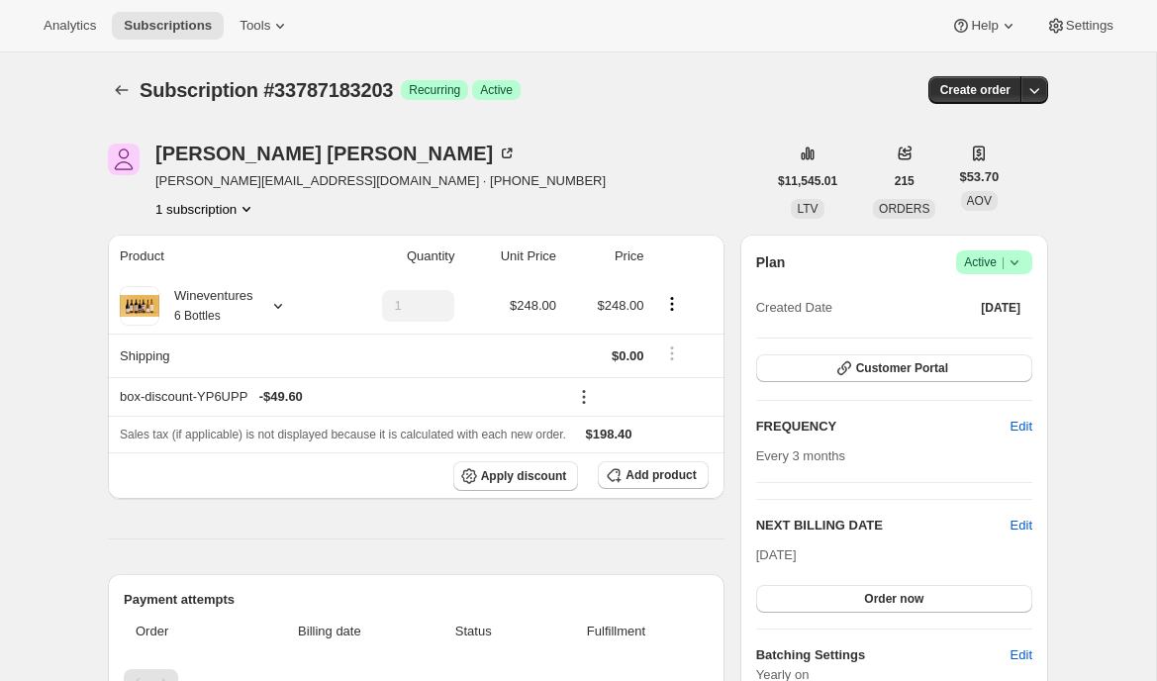
scroll to position [40, 0]
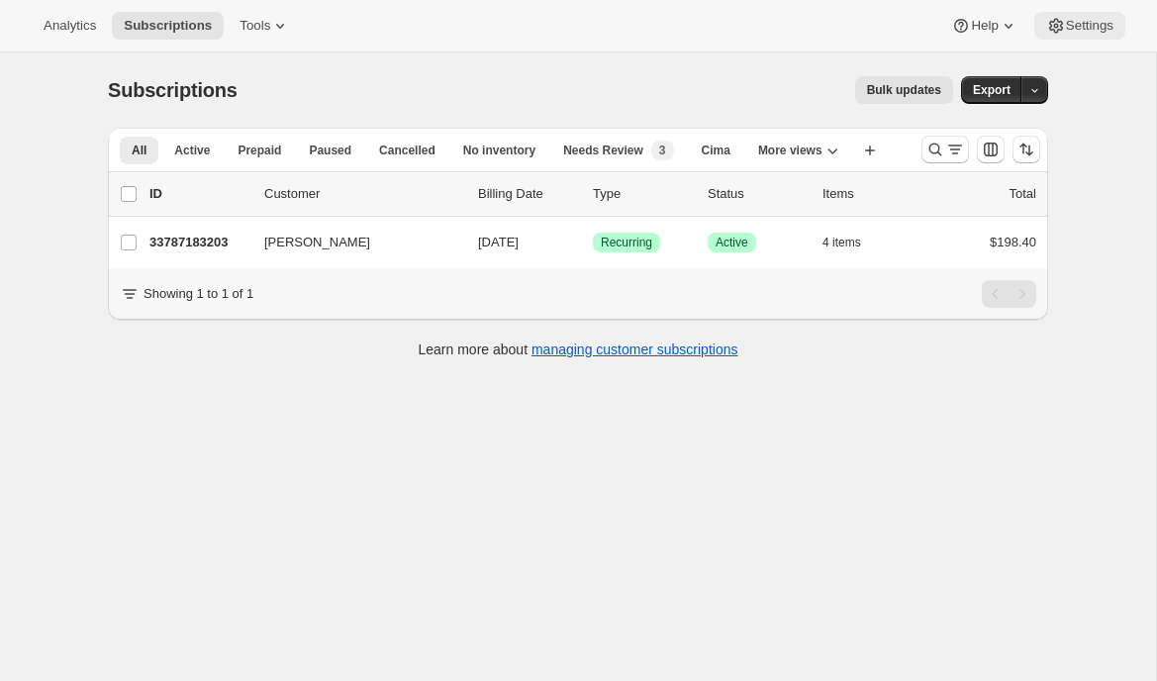
click at [1070, 21] on span "Settings" at bounding box center [1090, 26] width 48 height 16
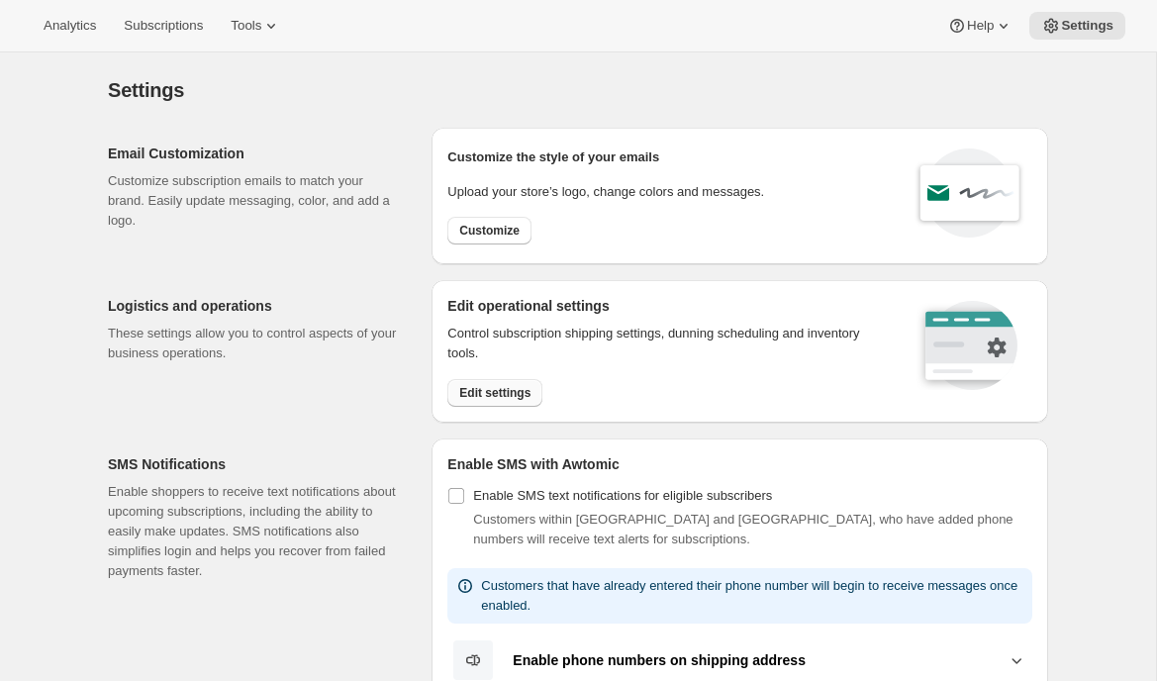
click at [486, 385] on span "Edit settings" at bounding box center [494, 393] width 71 height 16
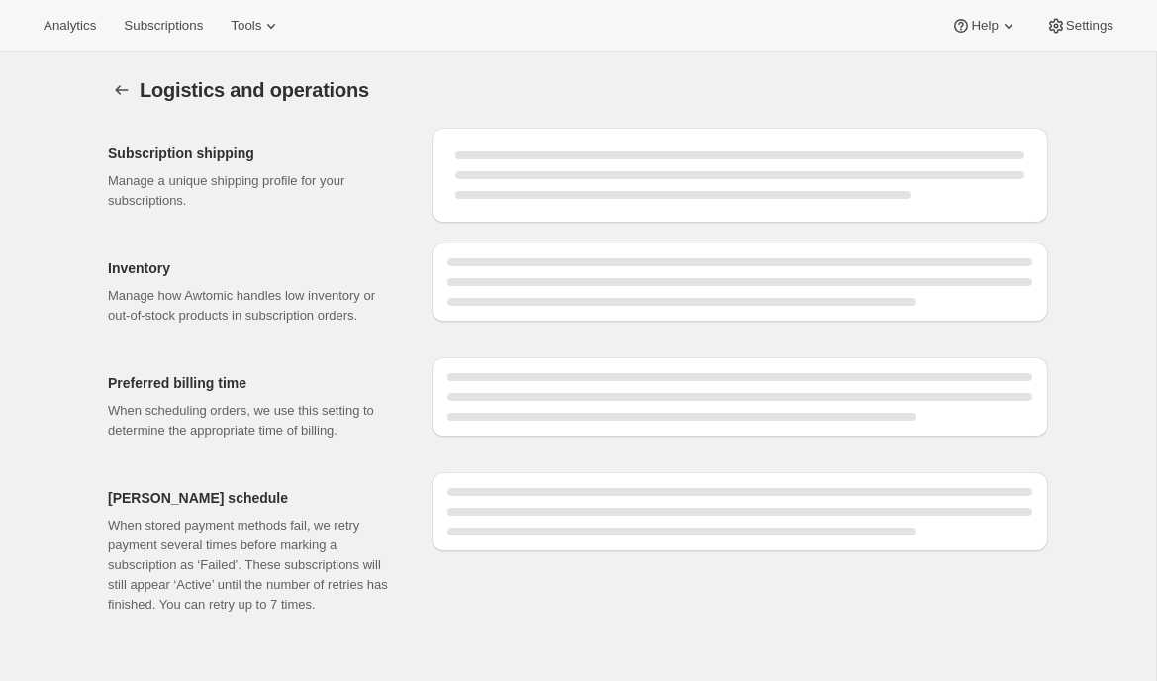
select select "DAY"
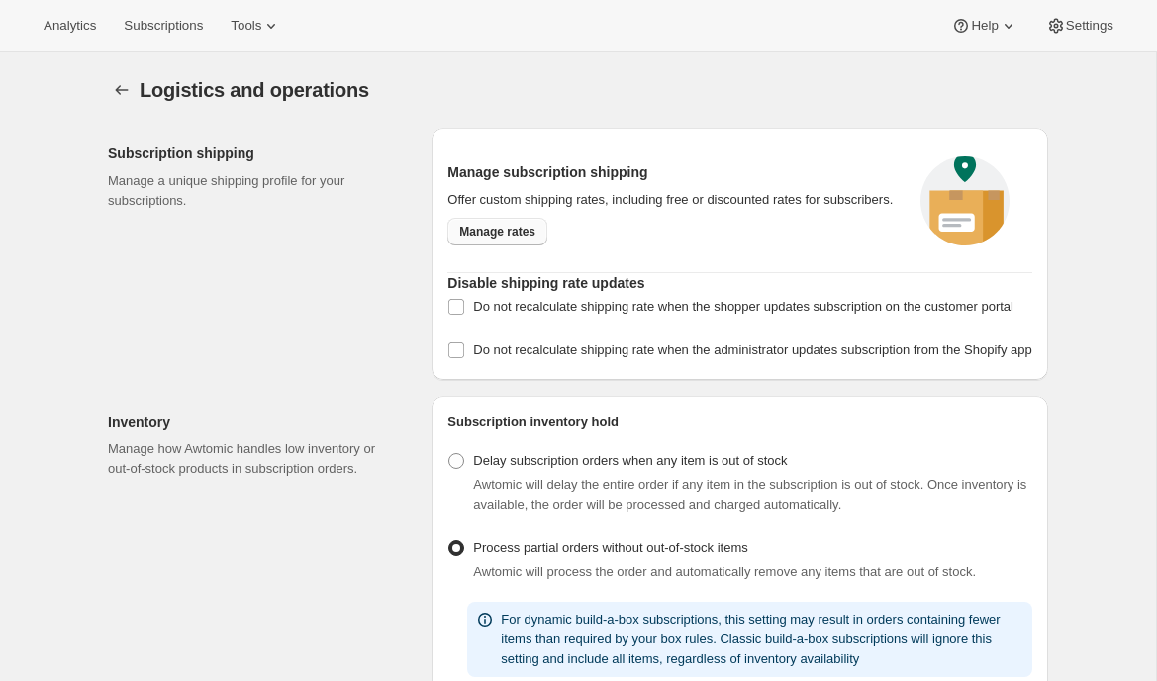
click at [503, 240] on span "Manage rates" at bounding box center [497, 232] width 76 height 16
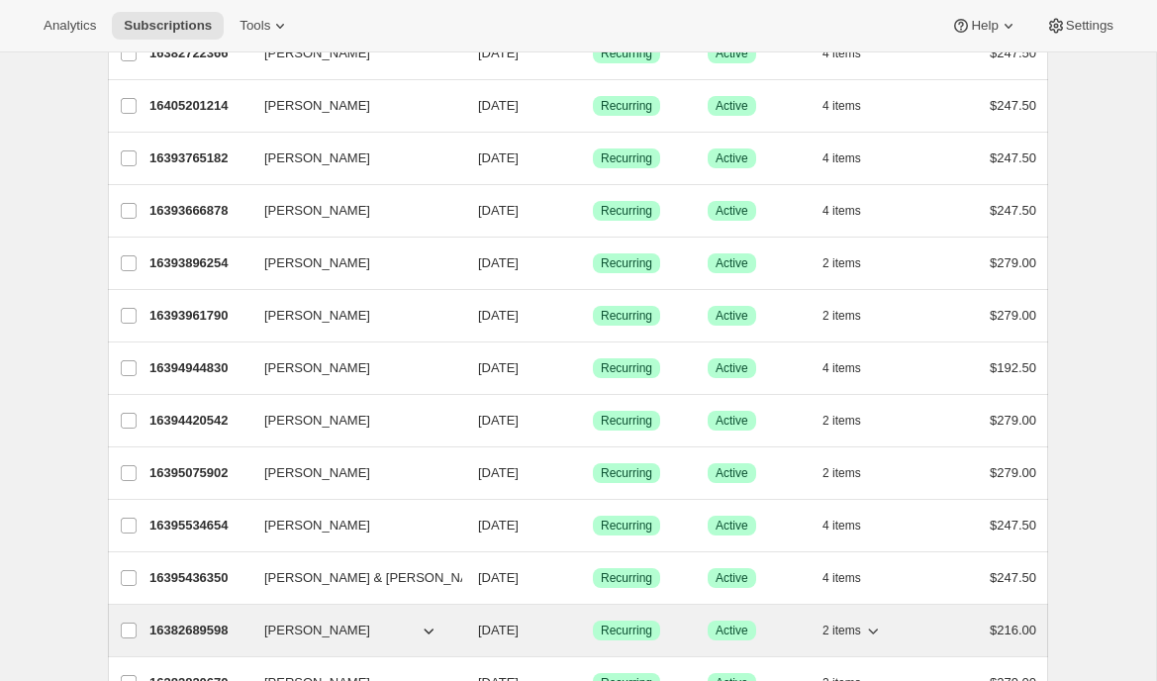
scroll to position [1710, 0]
